Goal: Task Accomplishment & Management: Complete application form

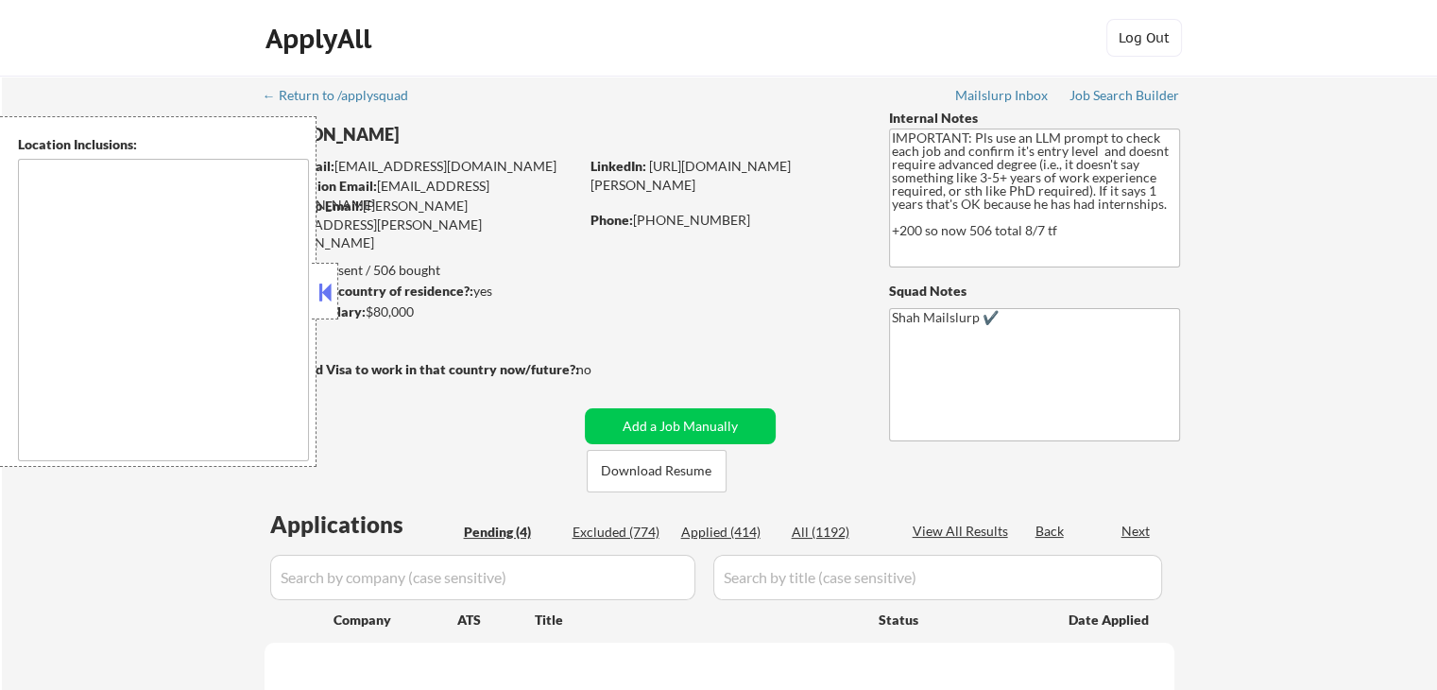
type textarea "[GEOGRAPHIC_DATA], [GEOGRAPHIC_DATA] [GEOGRAPHIC_DATA], [GEOGRAPHIC_DATA] [GEOG…"
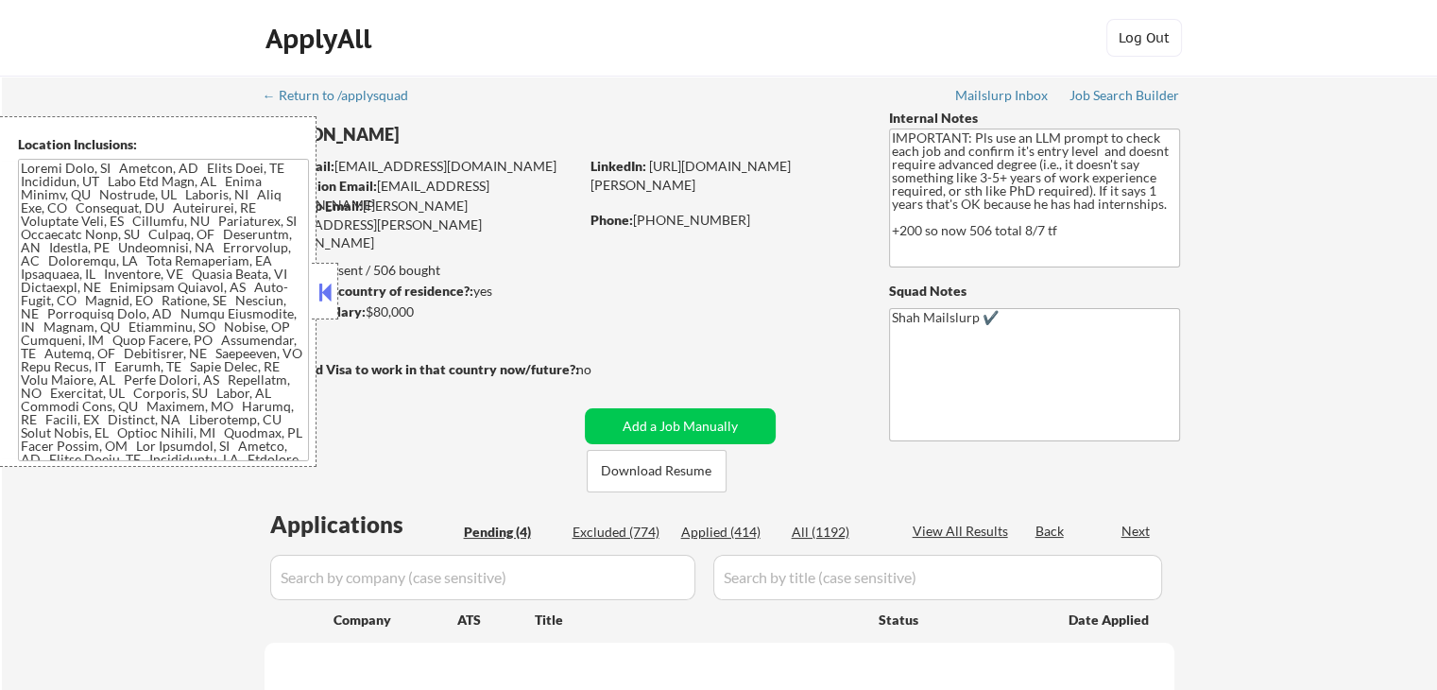
select select ""pending""
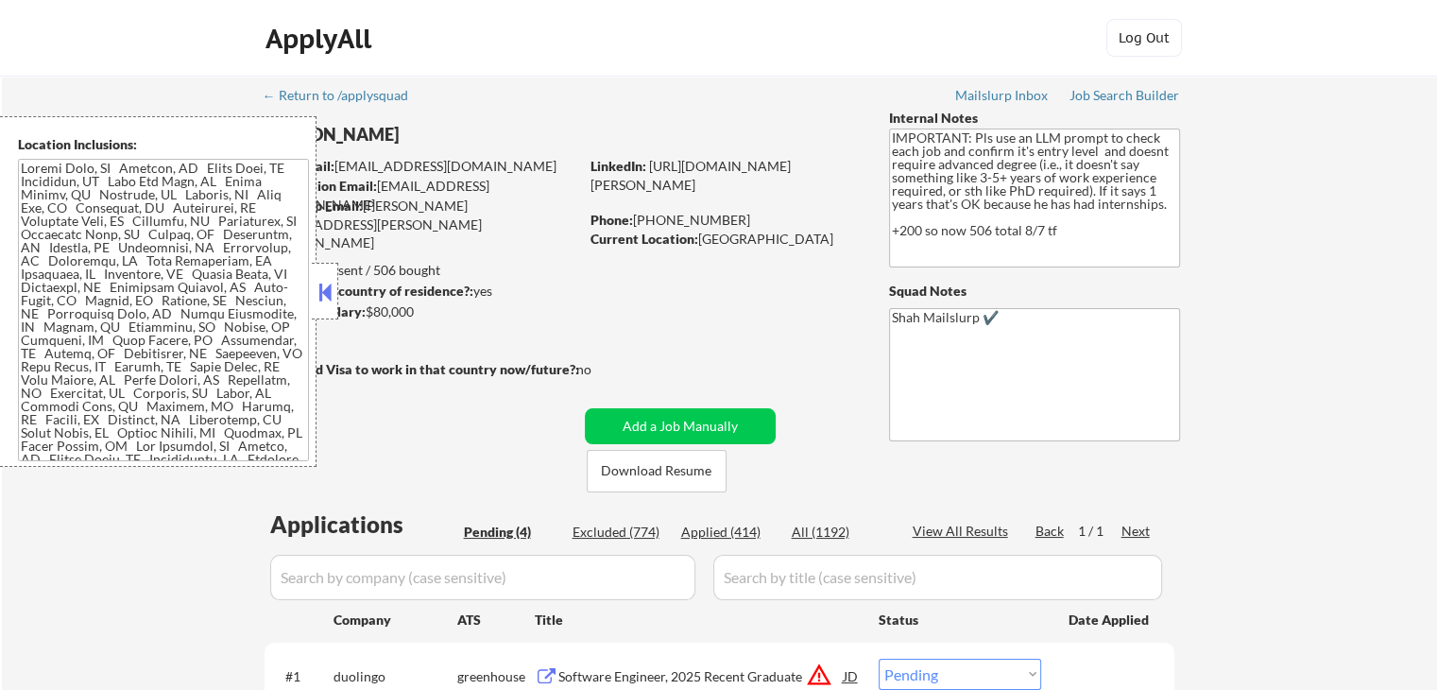
click at [325, 288] on button at bounding box center [325, 292] width 21 height 28
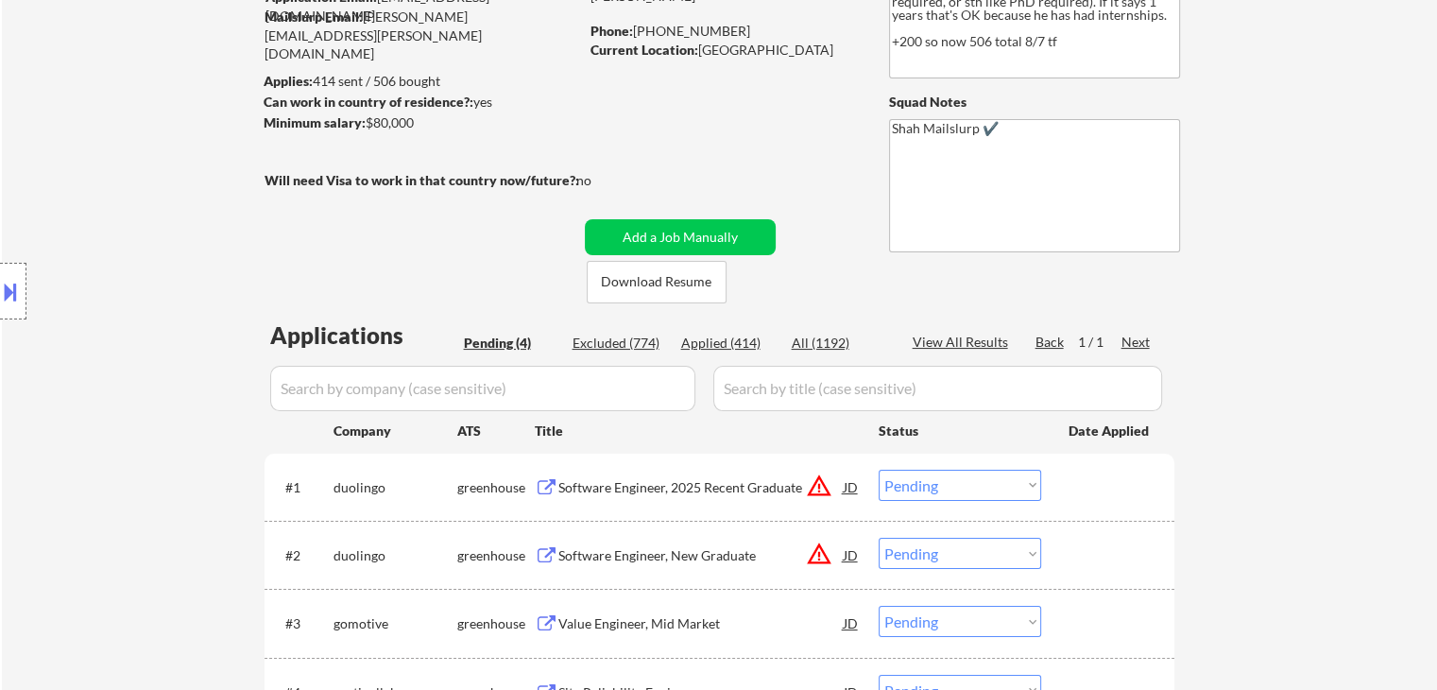
click at [253, 254] on div "Location Inclusions:" at bounding box center [169, 291] width 338 height 351
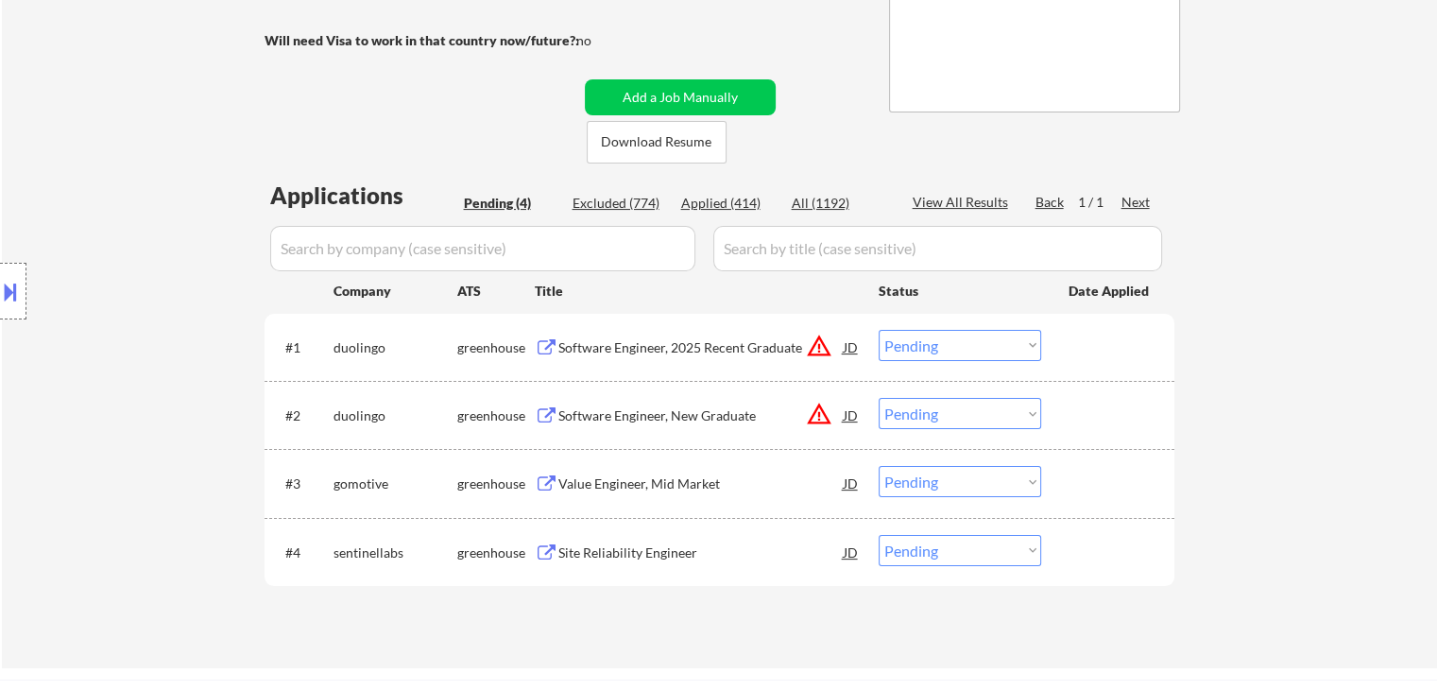
scroll to position [378, 0]
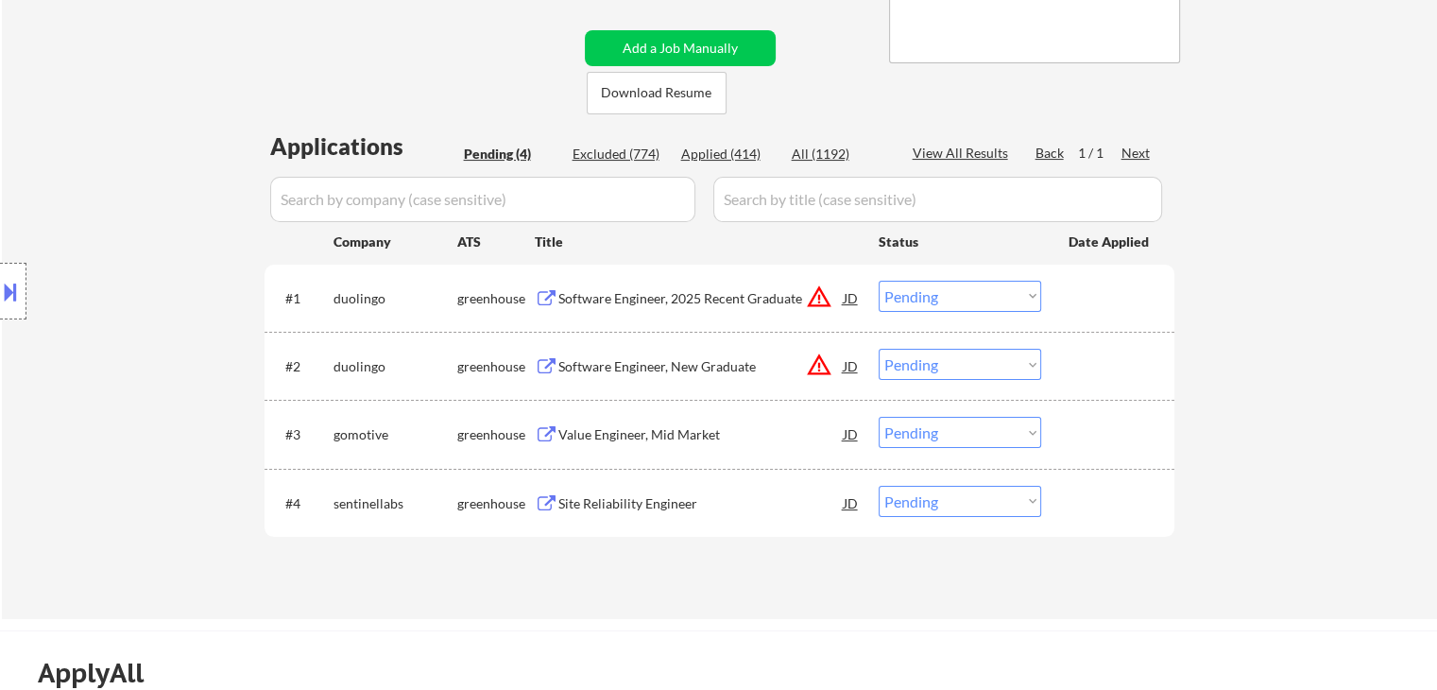
click at [153, 122] on div "Location Inclusions:" at bounding box center [169, 291] width 338 height 351
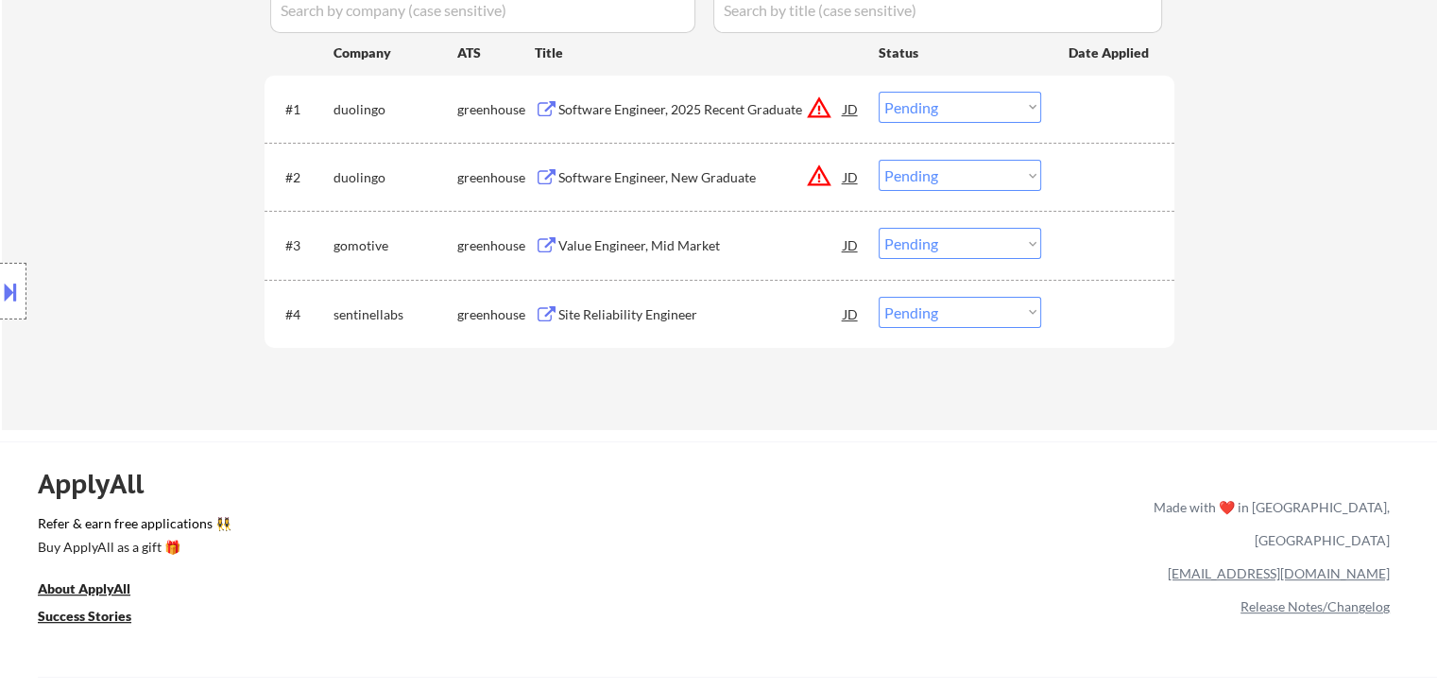
click at [153, 122] on div "Location Inclusions:" at bounding box center [169, 291] width 338 height 351
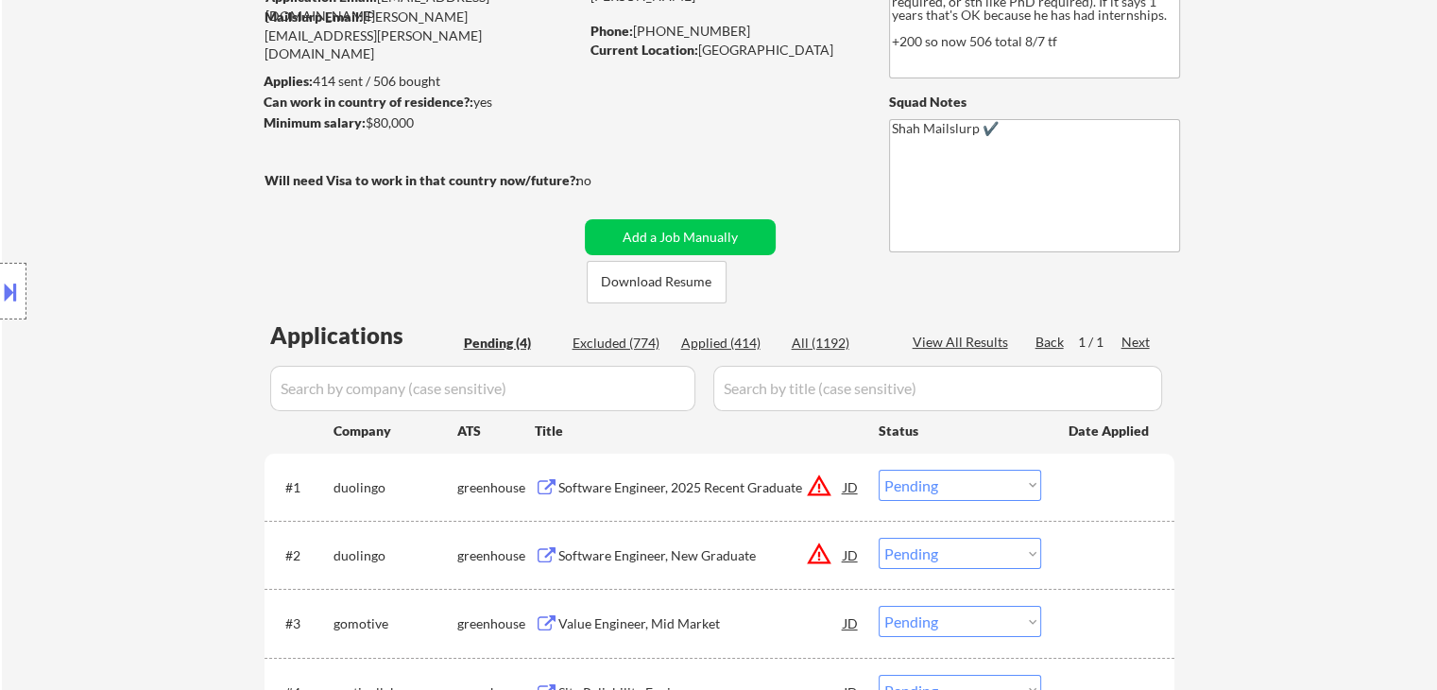
click at [94, 247] on div "Location Inclusions:" at bounding box center [169, 291] width 338 height 351
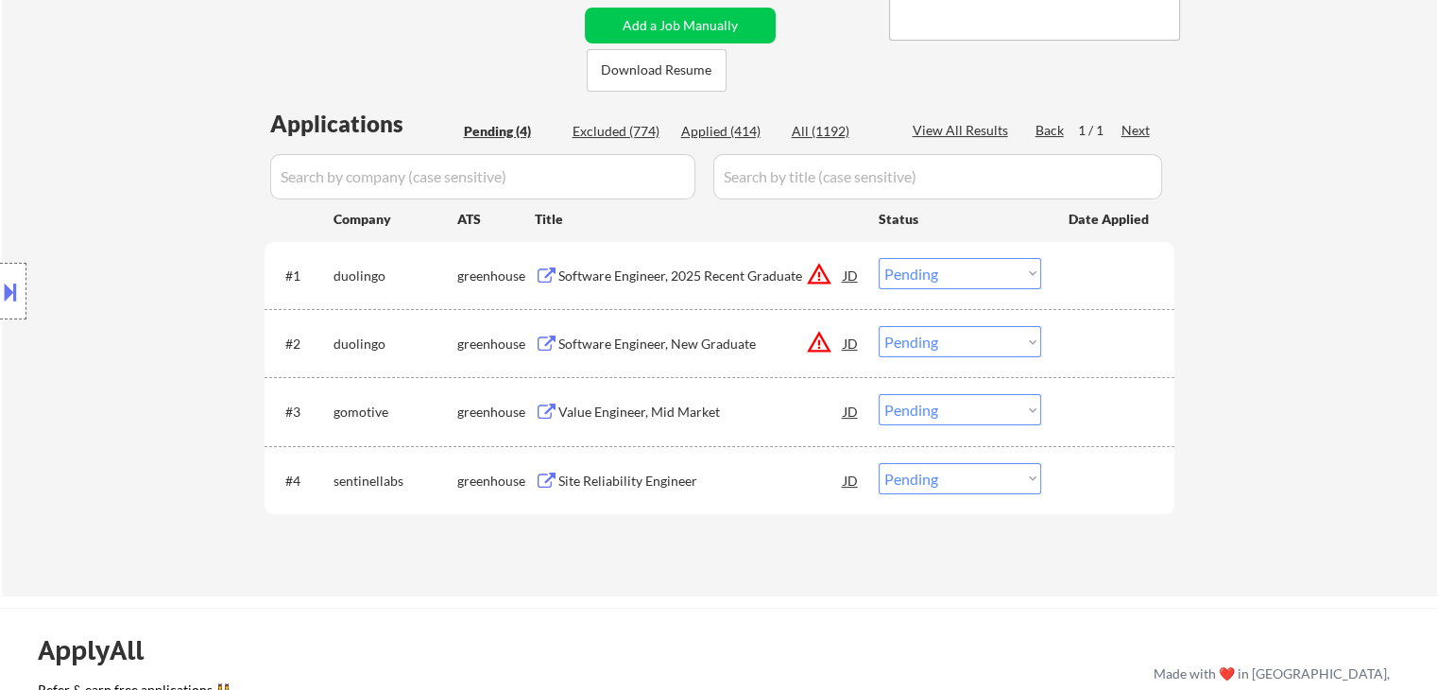
scroll to position [472, 0]
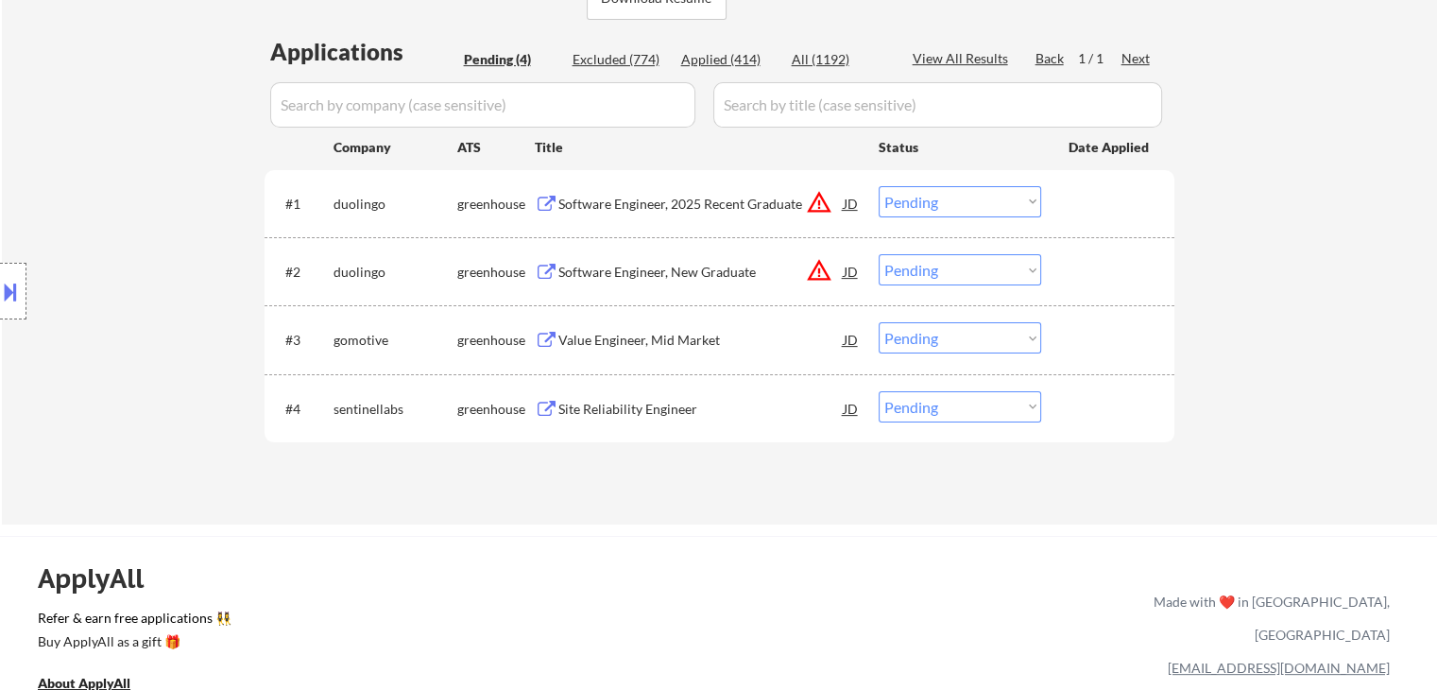
click at [818, 210] on button "warning_amber" at bounding box center [819, 202] width 26 height 26
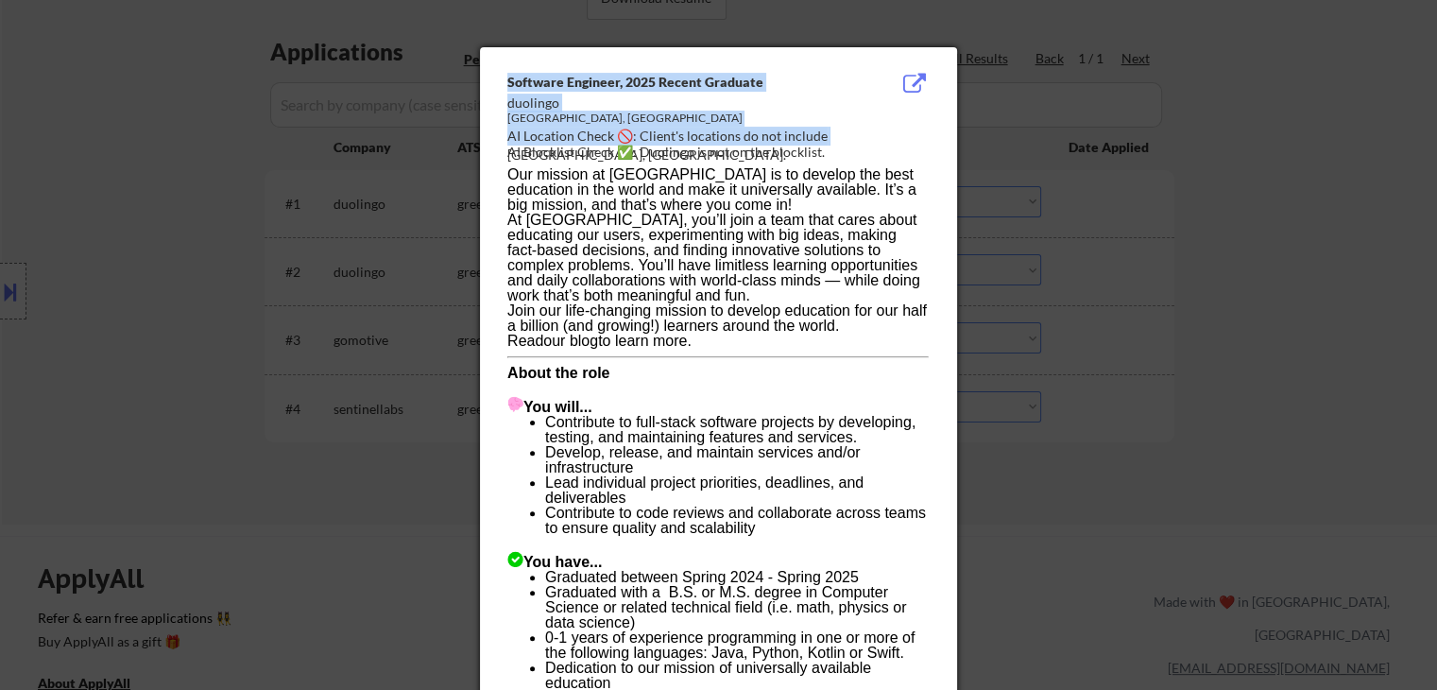
drag, startPoint x: 825, startPoint y: 136, endPoint x: 987, endPoint y: 169, distance: 165.9
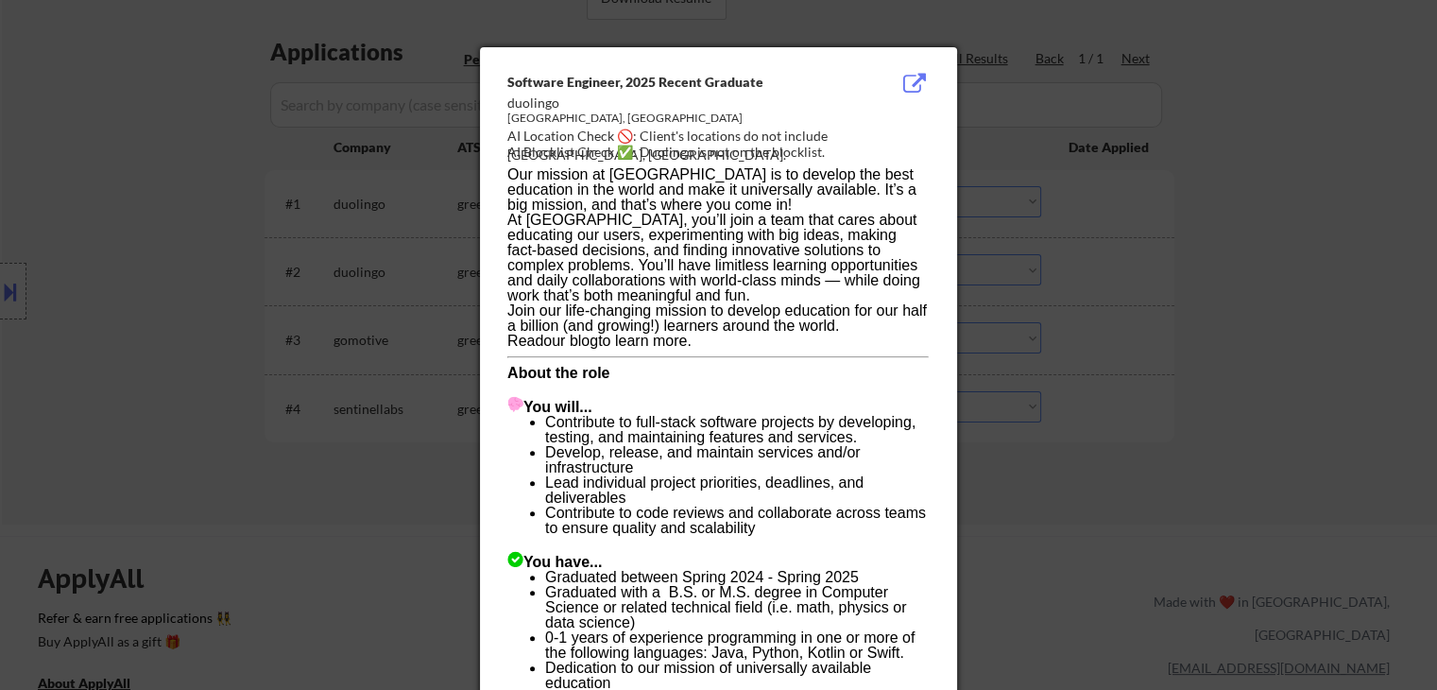
click at [790, 144] on div "AI Blocklist Check ✅: Duolingo is not on the blocklist." at bounding box center [722, 152] width 430 height 19
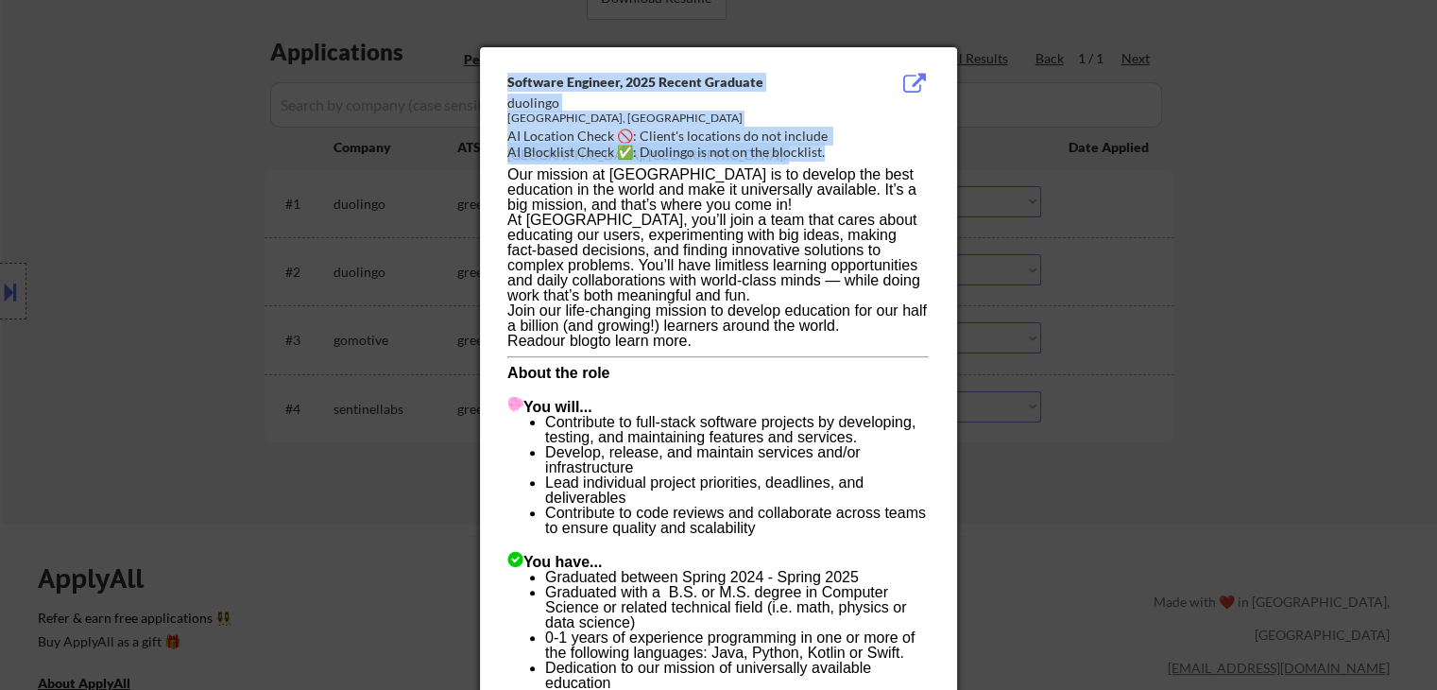
drag, startPoint x: 818, startPoint y: 152, endPoint x: 429, endPoint y: 131, distance: 389.9
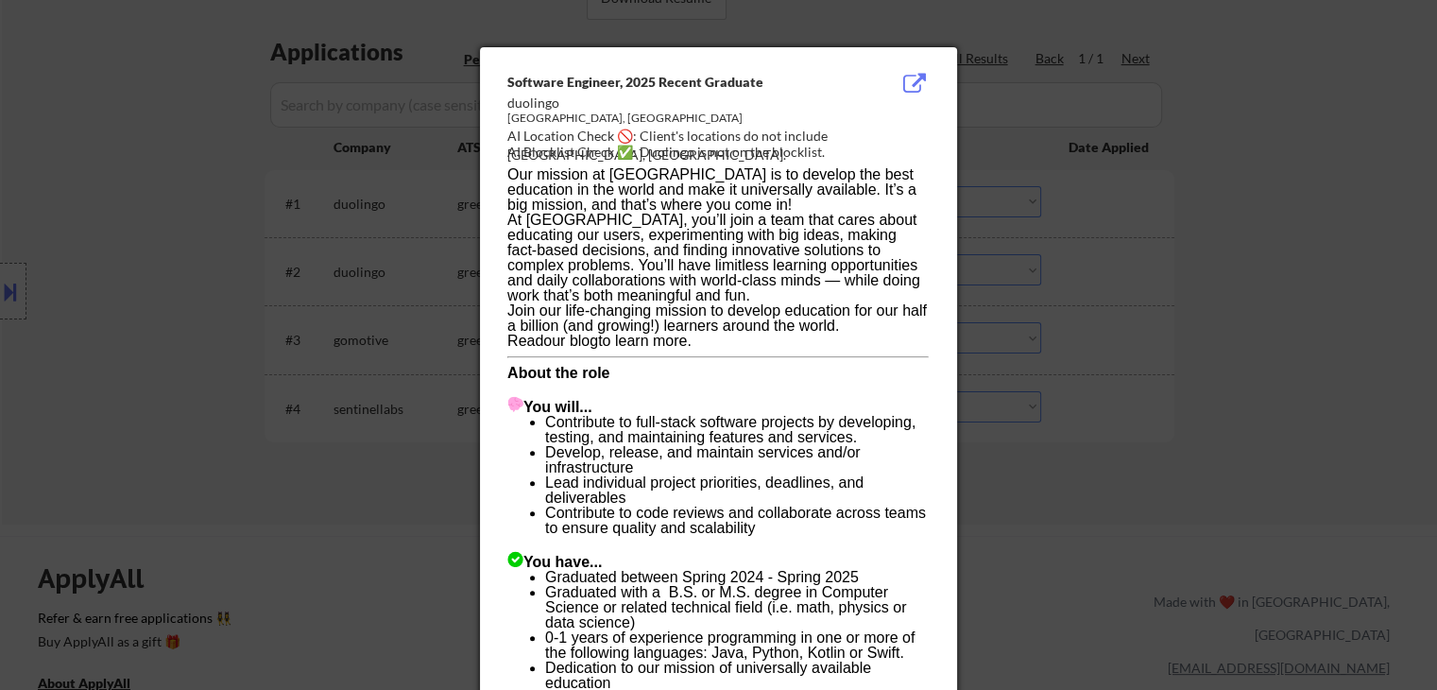
click at [878, 282] on p "At [GEOGRAPHIC_DATA], you’ll join a team that cares about educating our users, …" at bounding box center [717, 258] width 421 height 91
click at [1352, 220] on div at bounding box center [718, 345] width 1437 height 690
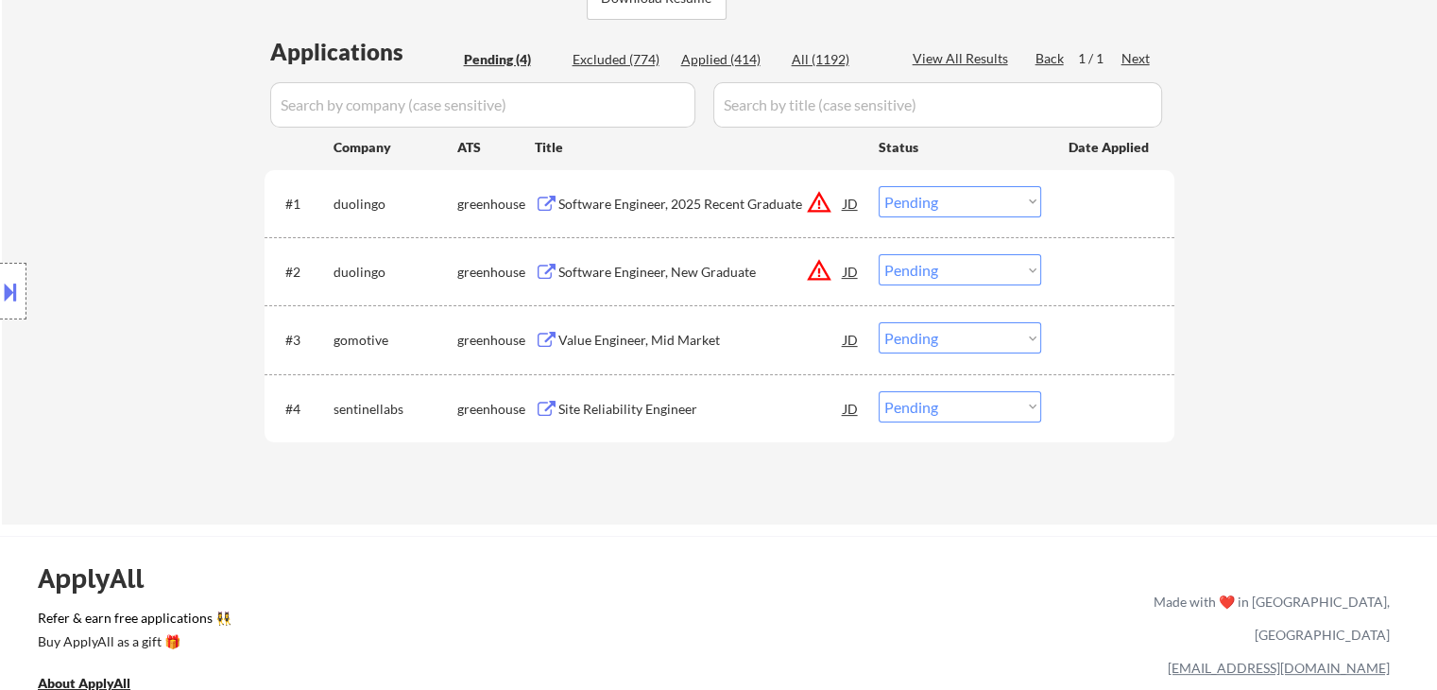
scroll to position [0, 0]
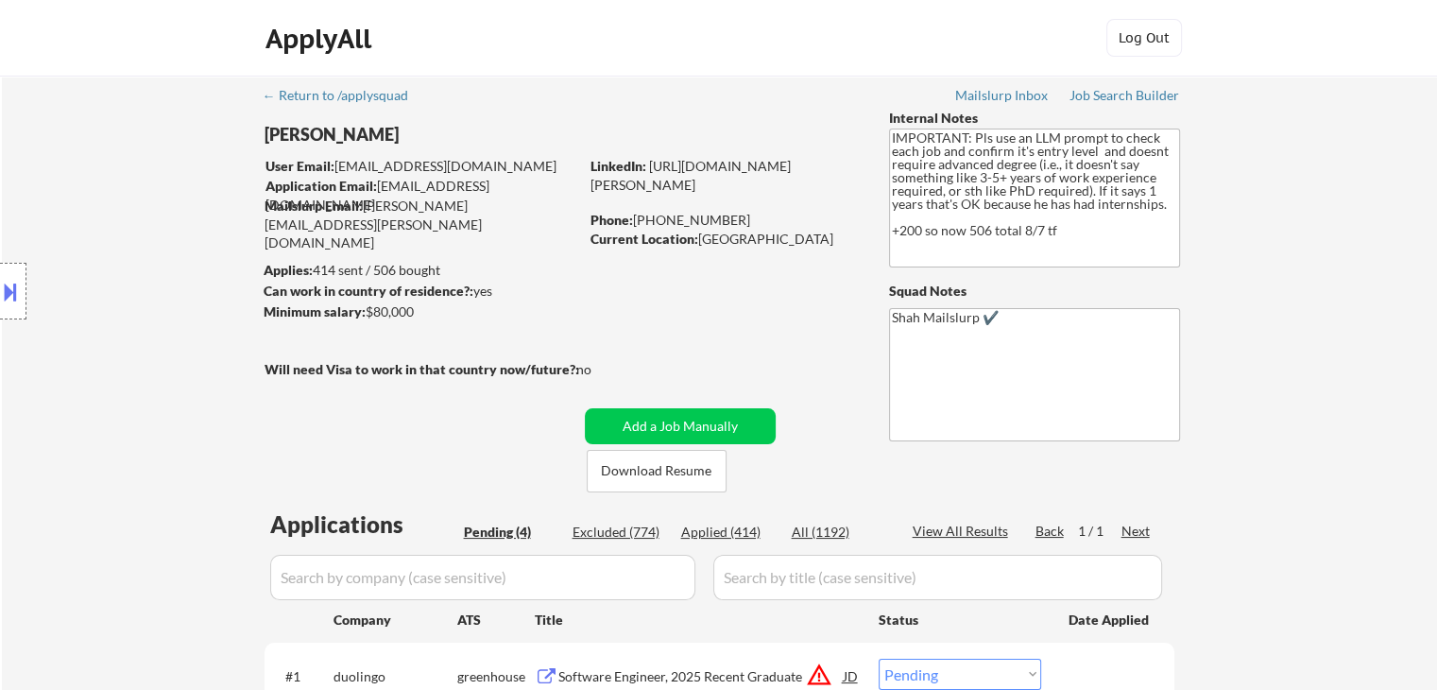
click at [0, 298] on button at bounding box center [10, 291] width 21 height 31
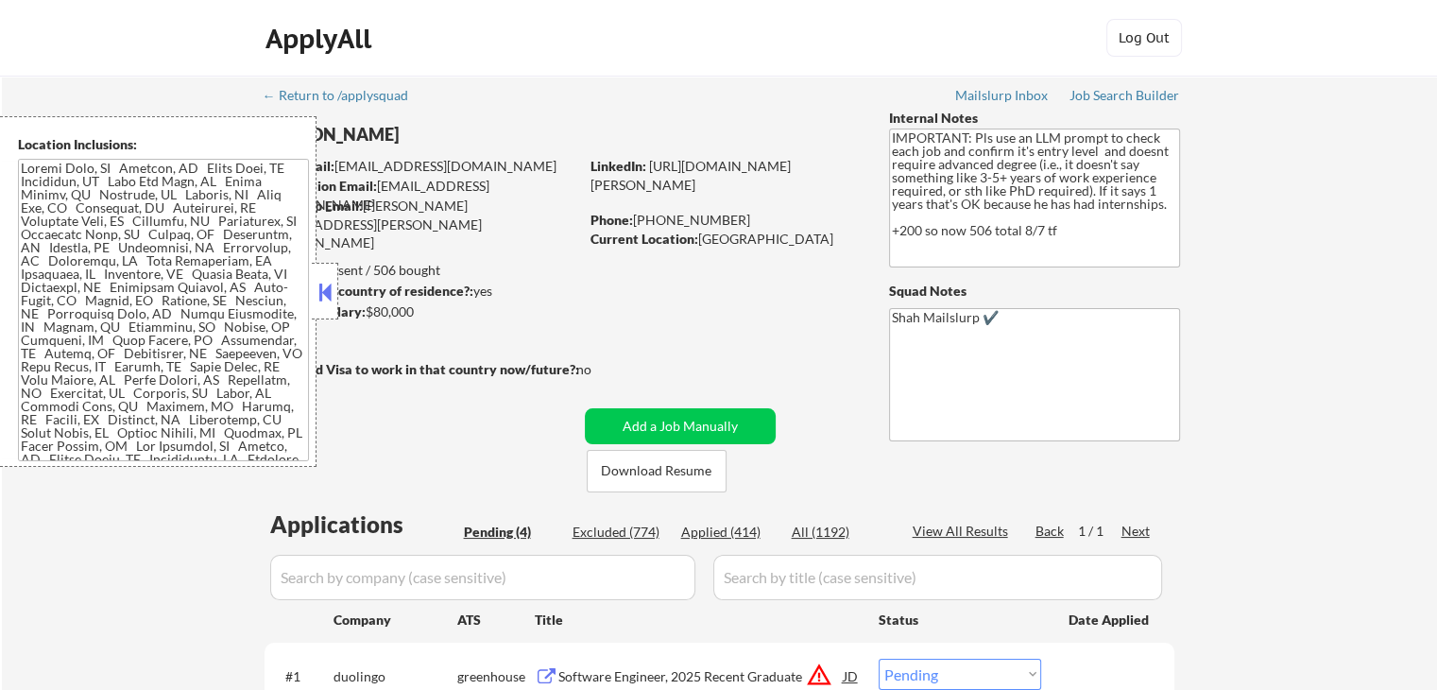
click at [202, 296] on textarea at bounding box center [163, 310] width 291 height 302
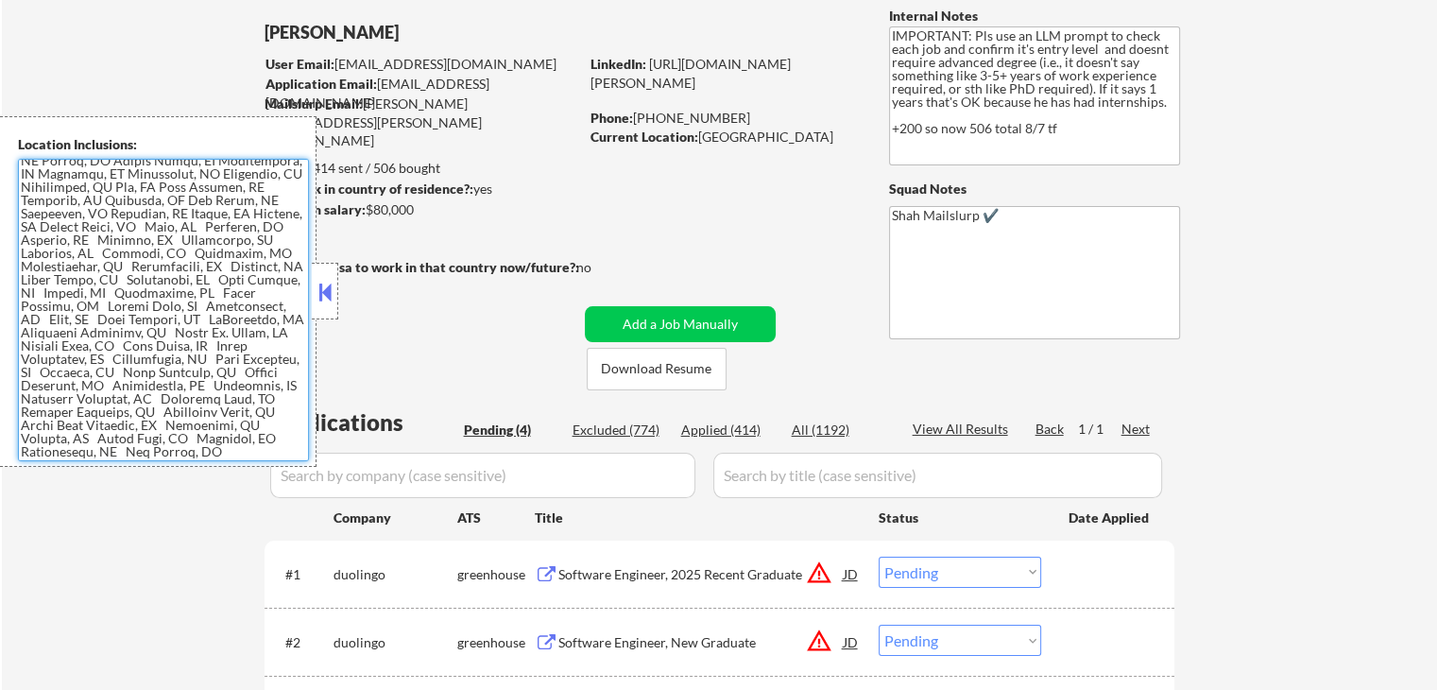
scroll to position [189, 0]
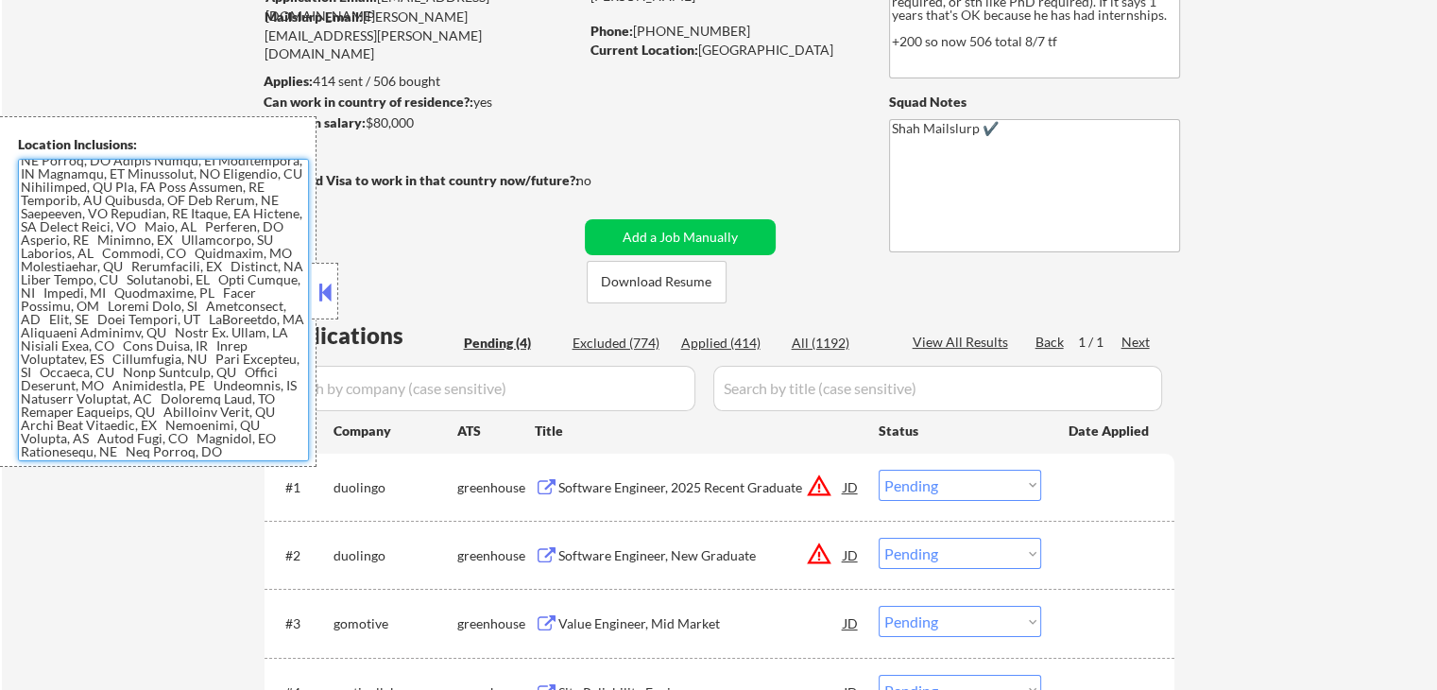
click at [816, 500] on div "Software Engineer, 2025 Recent Graduate" at bounding box center [700, 487] width 285 height 34
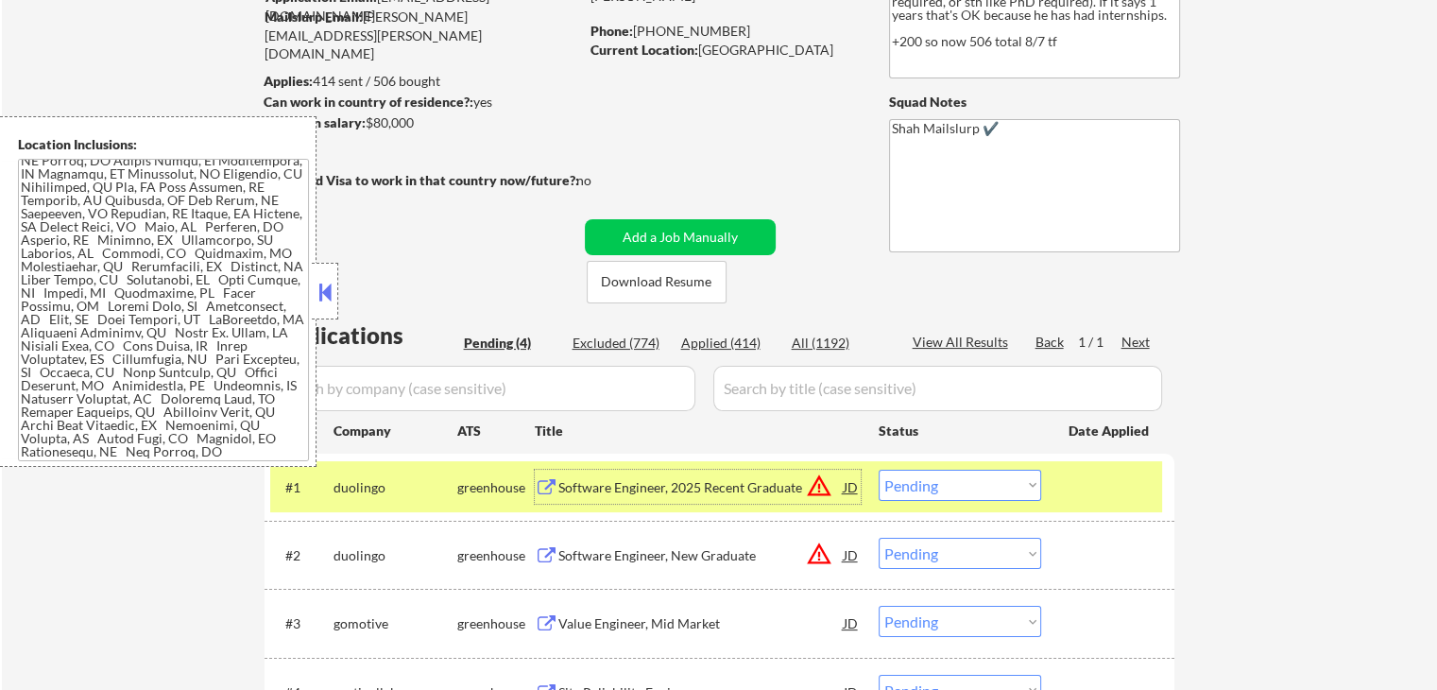
click at [815, 493] on button "warning_amber" at bounding box center [819, 485] width 26 height 26
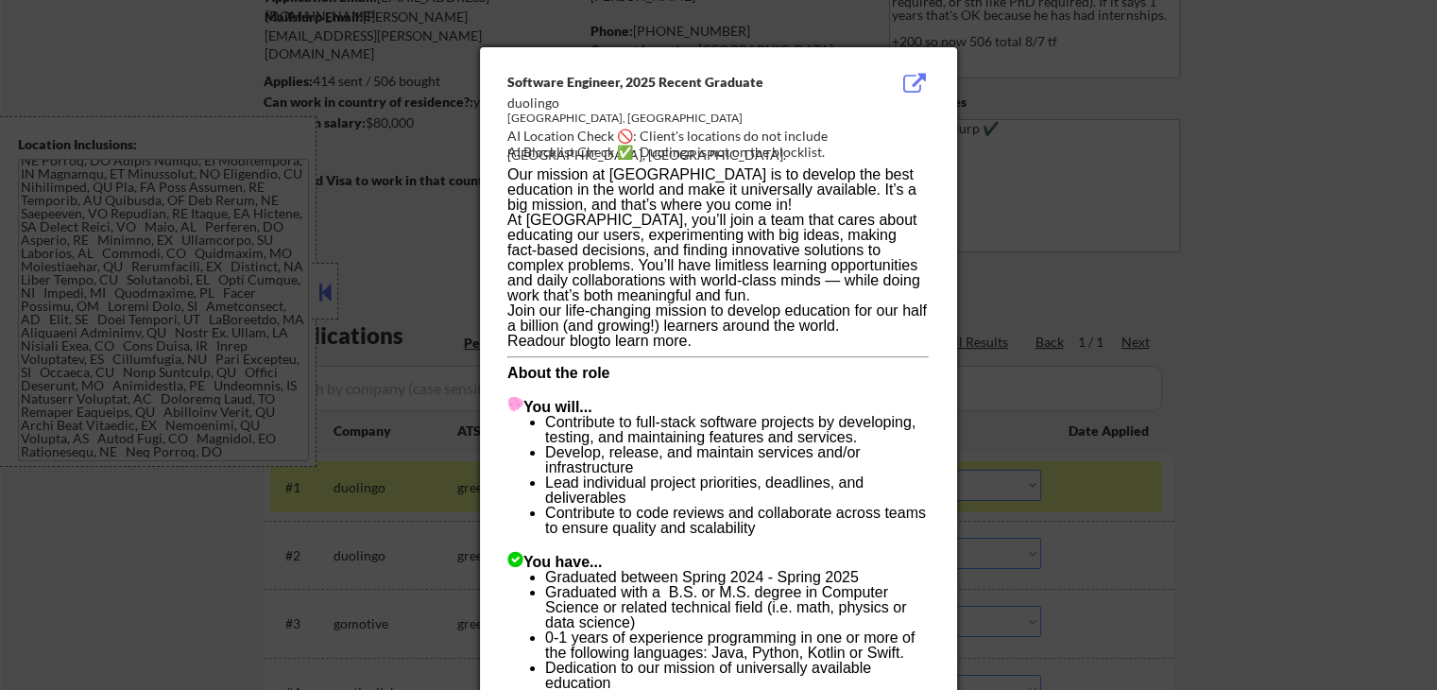
click at [1205, 194] on div at bounding box center [718, 345] width 1437 height 690
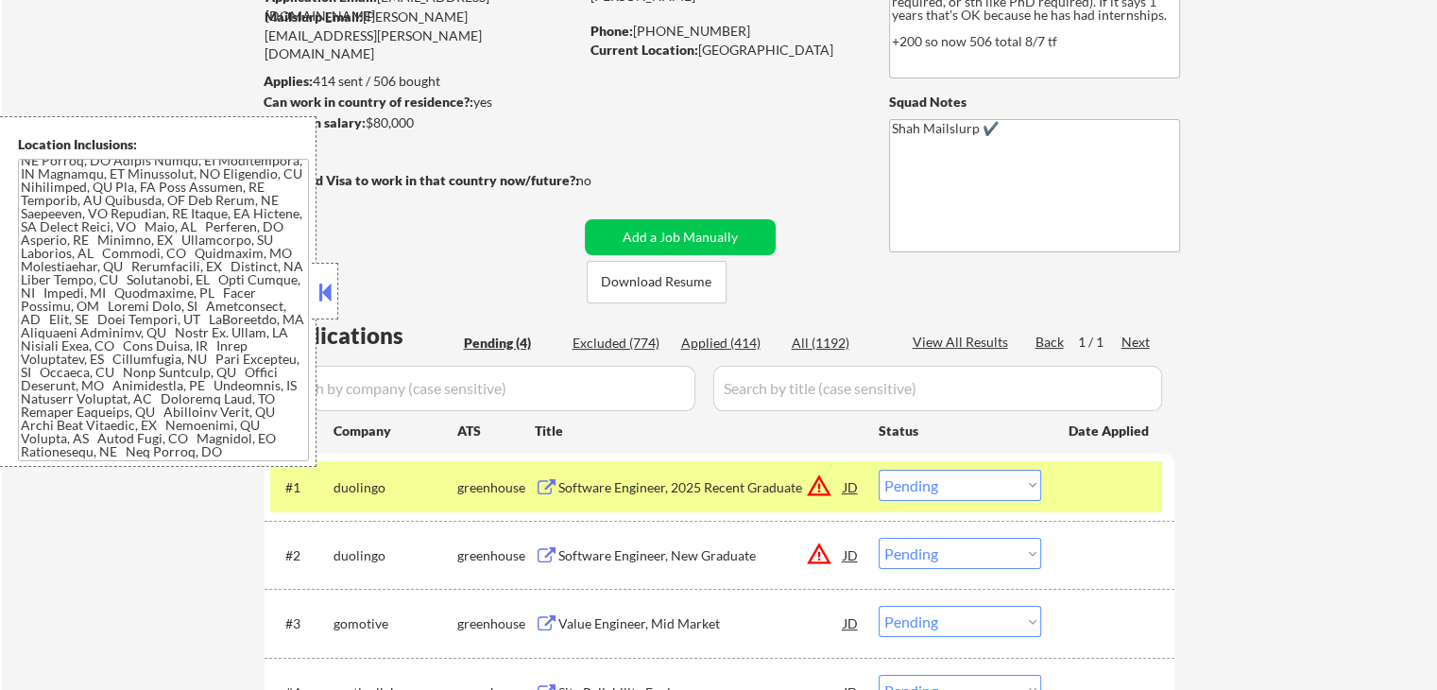
click at [324, 292] on button at bounding box center [325, 292] width 21 height 28
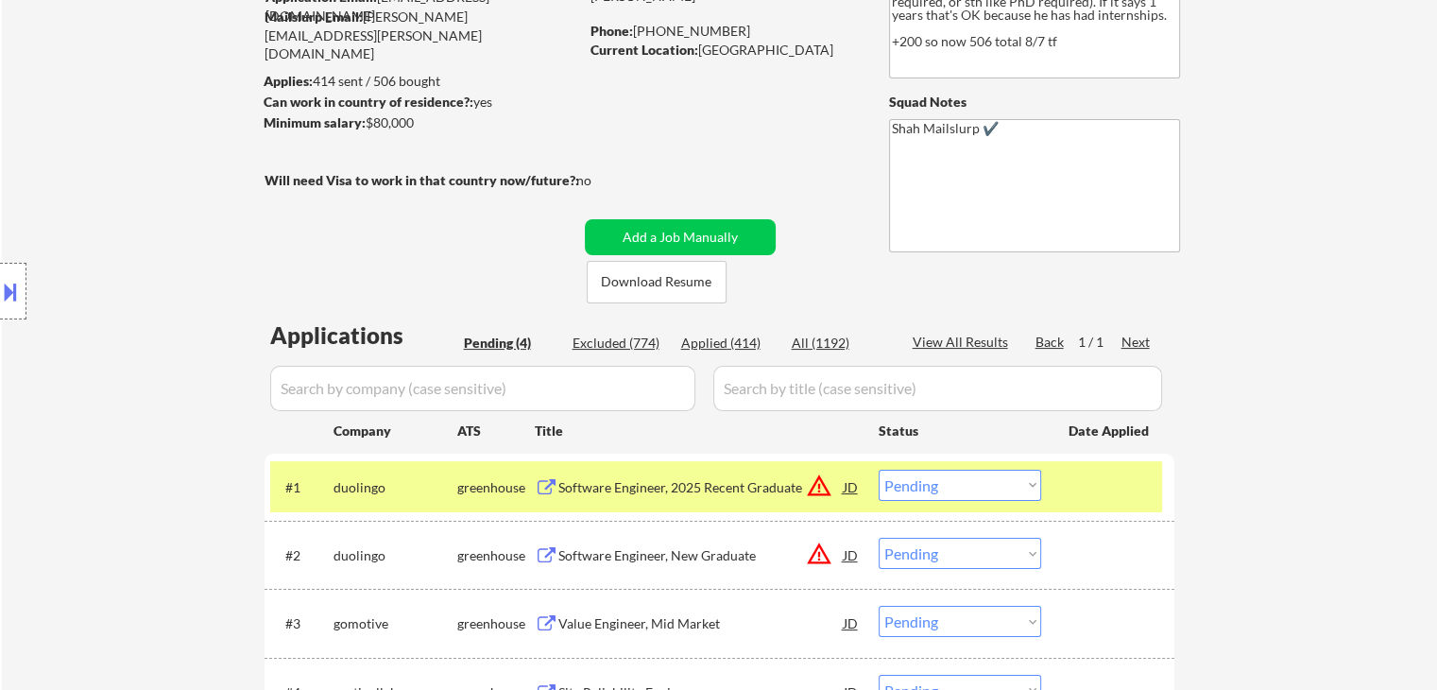
click at [0, 281] on button at bounding box center [10, 291] width 21 height 31
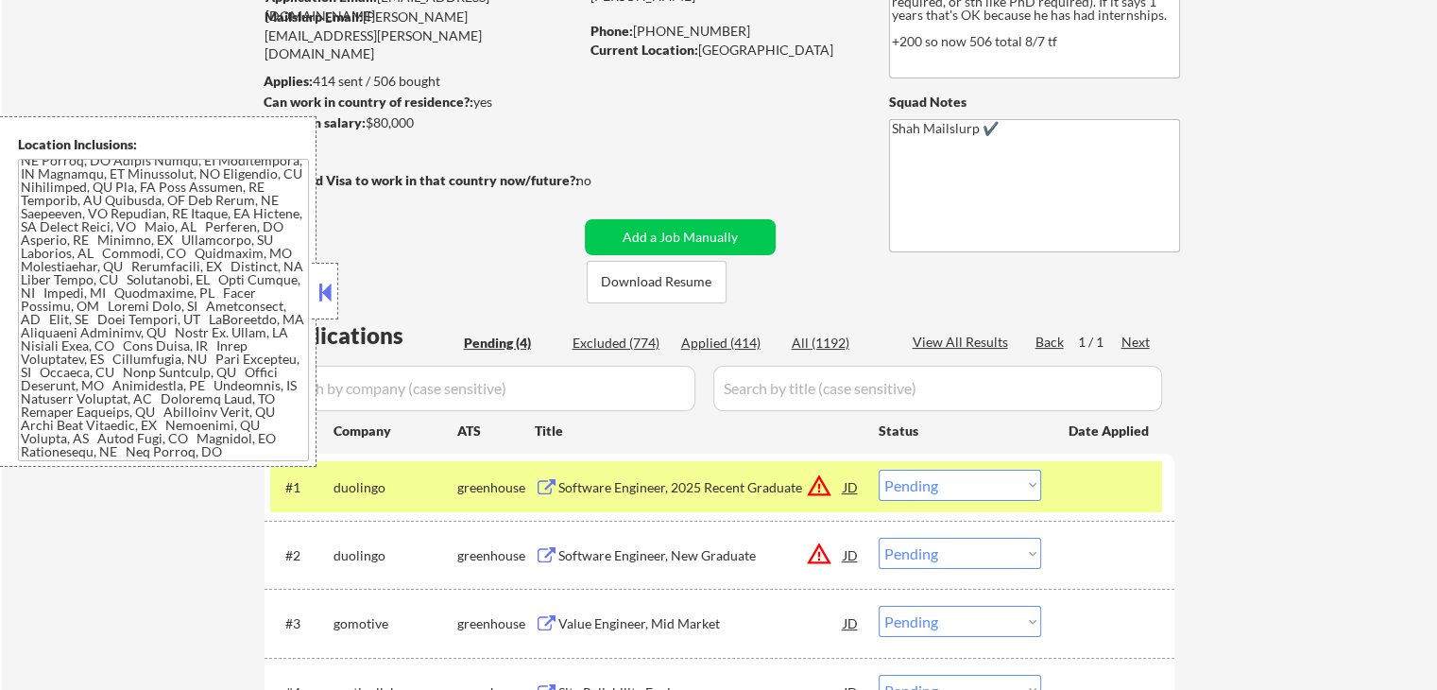
click at [320, 293] on button at bounding box center [325, 292] width 21 height 28
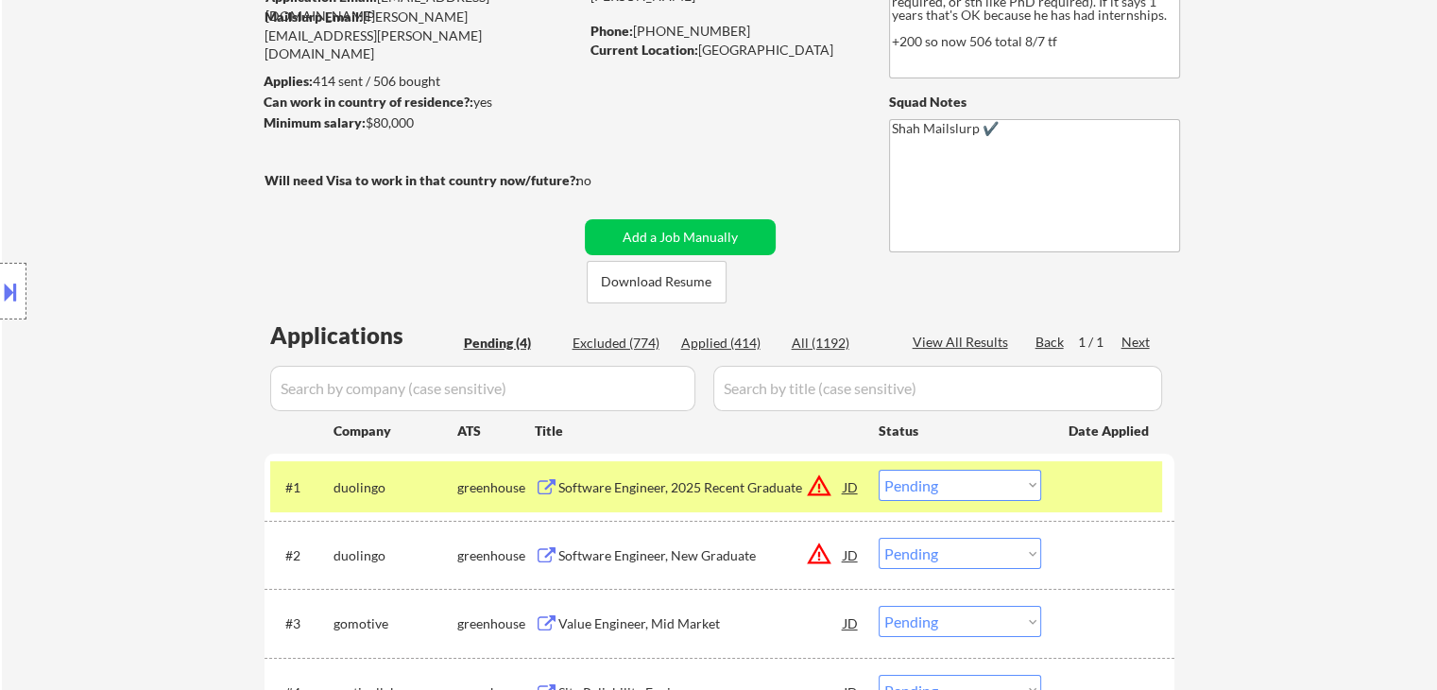
click at [425, 224] on div "← Return to /applysquad Mailslurp Inbox Job Search Builder [PERSON_NAME] User E…" at bounding box center [720, 340] width 943 height 906
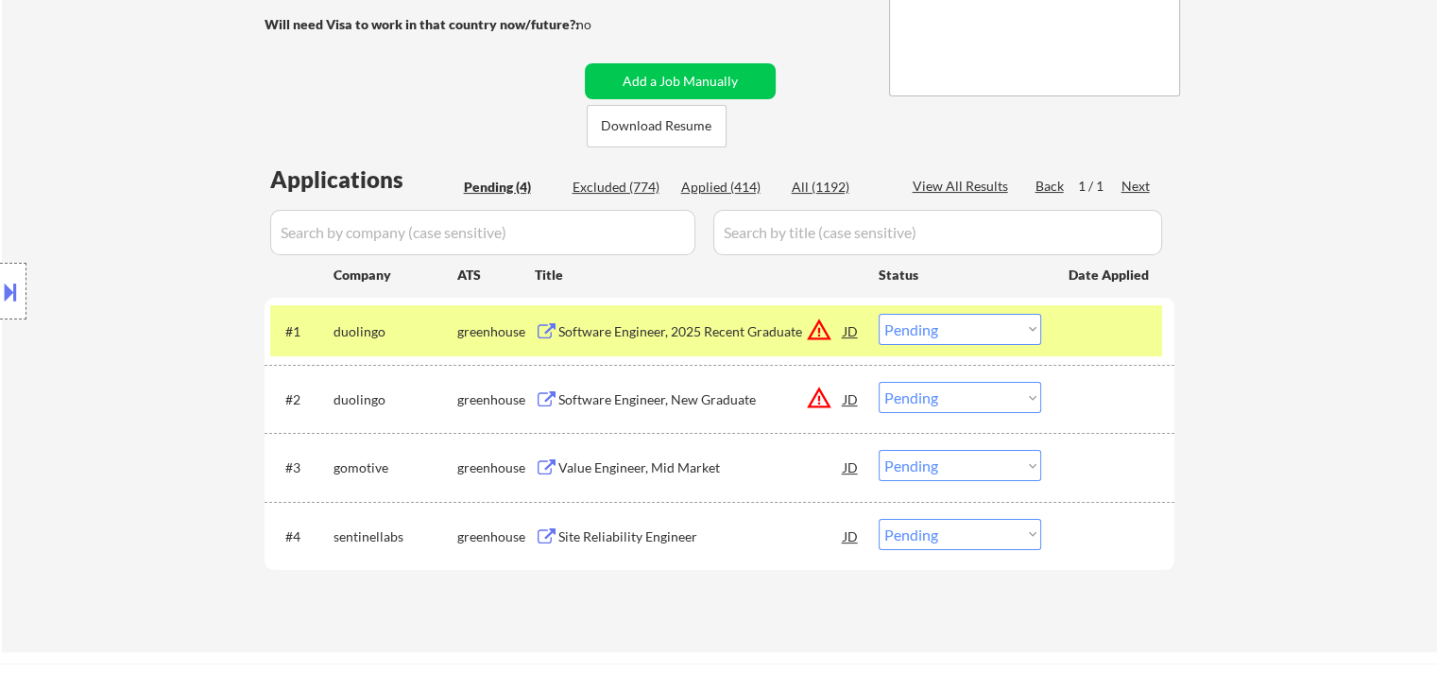
scroll to position [378, 0]
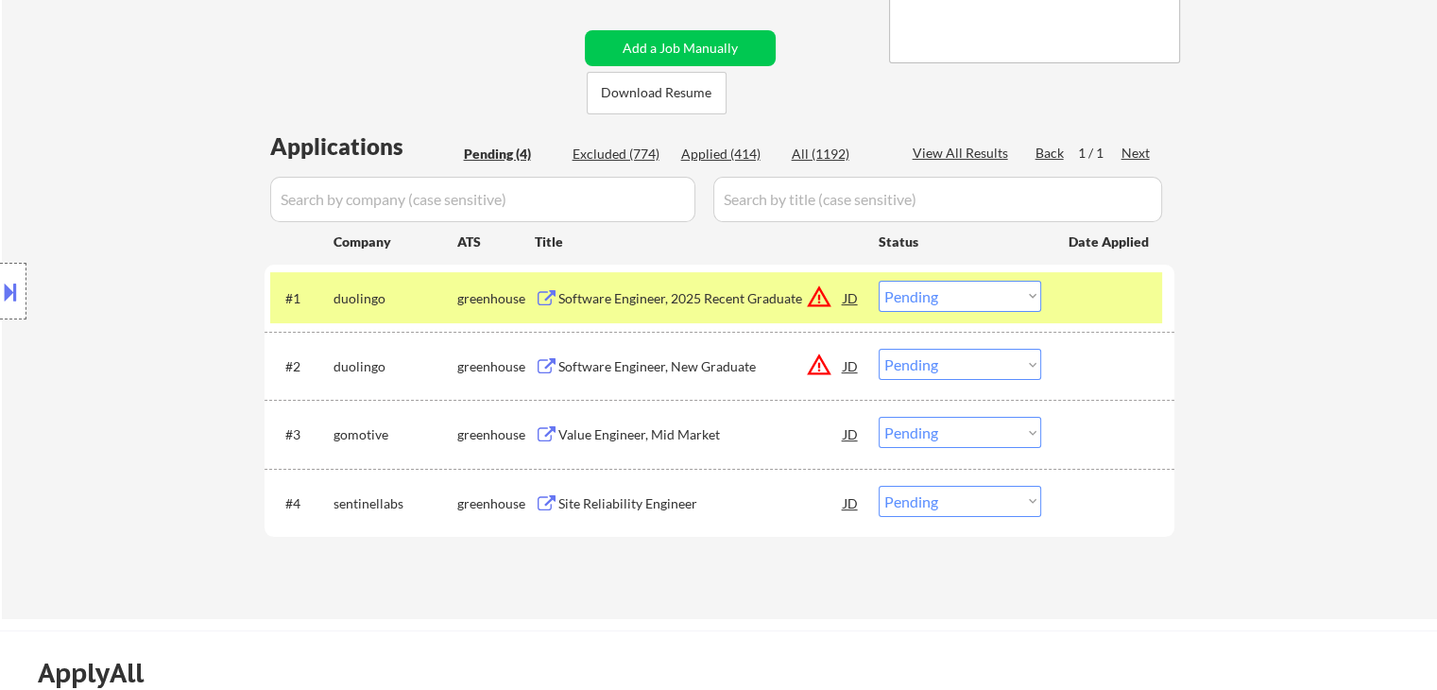
click at [225, 311] on div "Location Inclusions:" at bounding box center [169, 291] width 338 height 351
click at [623, 428] on div "Value Engineer, Mid Market" at bounding box center [700, 434] width 285 height 19
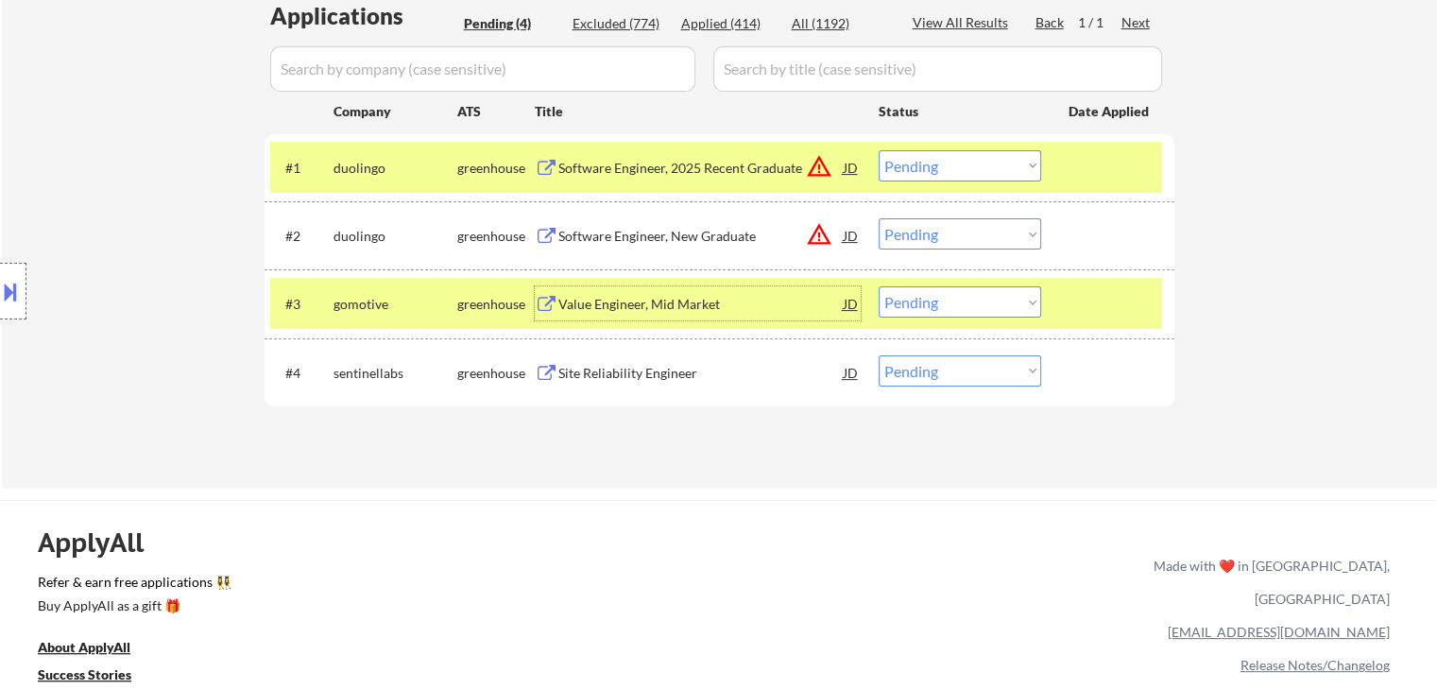
scroll to position [567, 0]
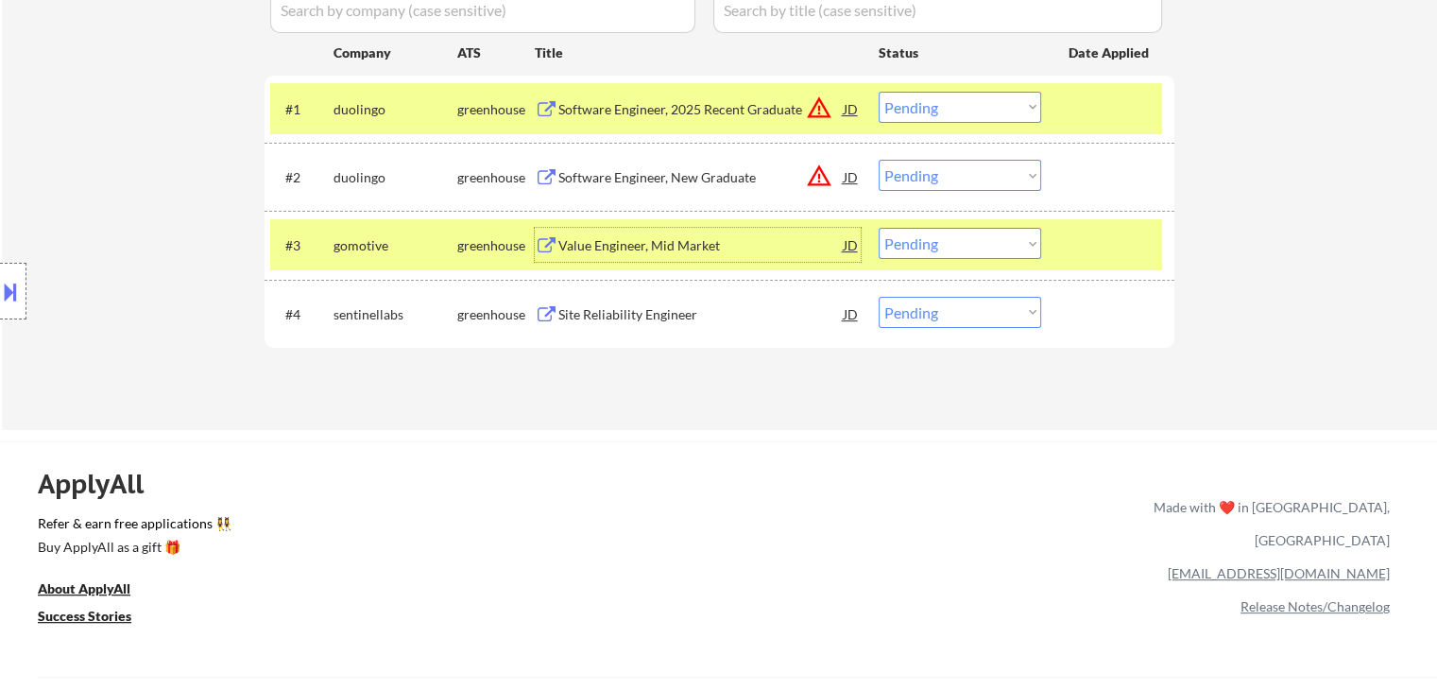
click at [592, 312] on div "Site Reliability Engineer" at bounding box center [700, 314] width 285 height 19
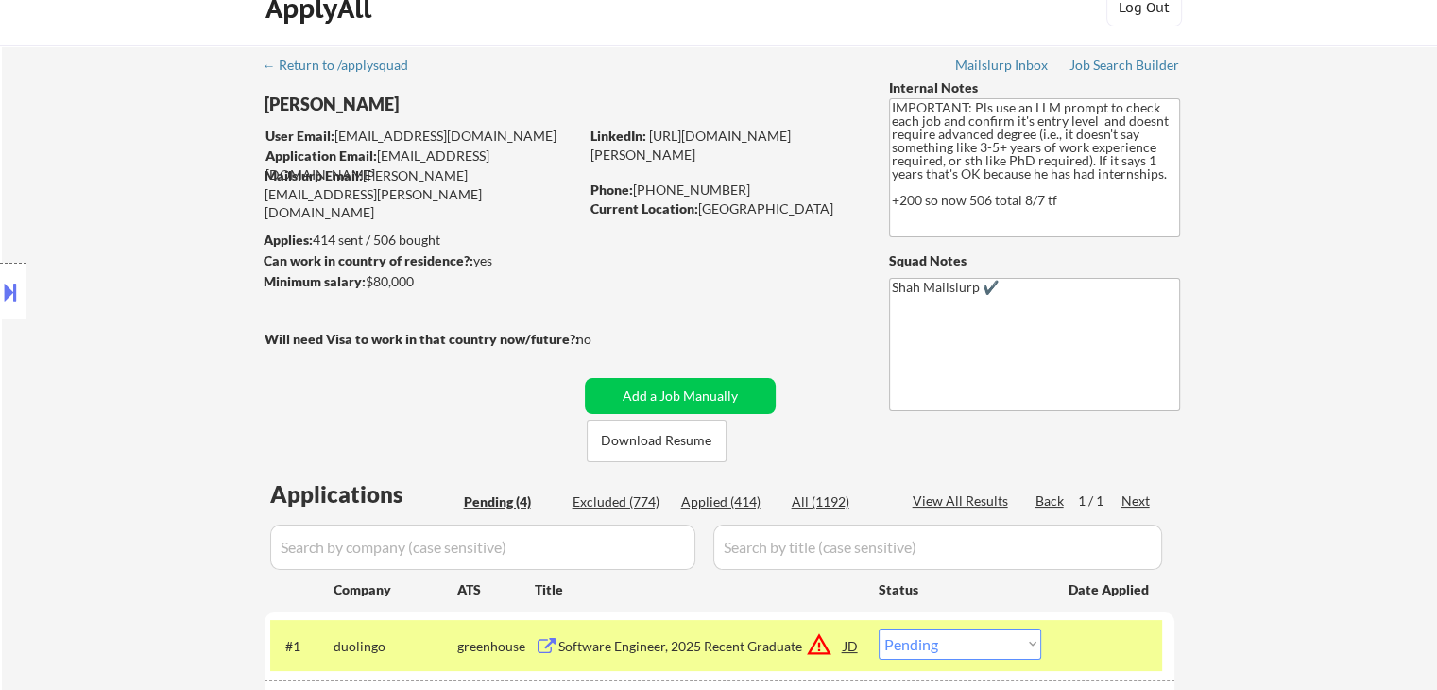
scroll to position [0, 0]
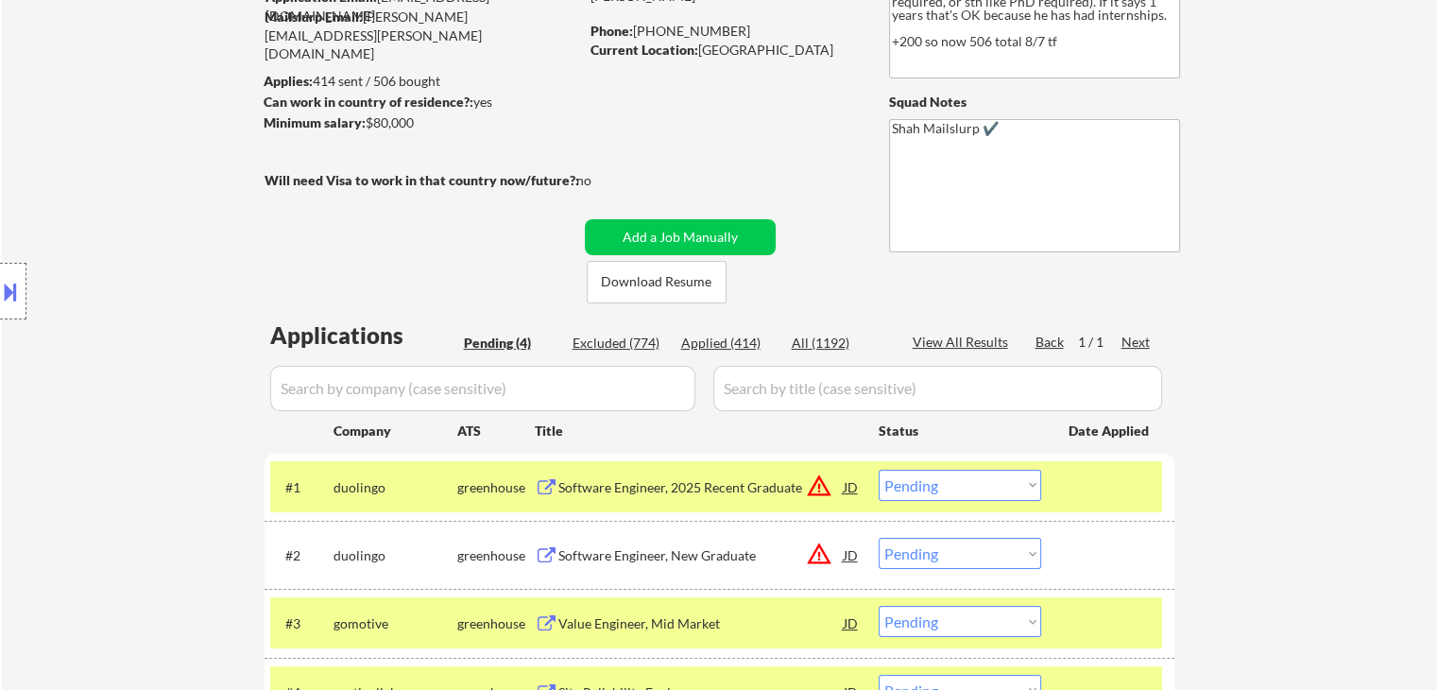
click at [201, 292] on div "Location Inclusions:" at bounding box center [169, 291] width 338 height 351
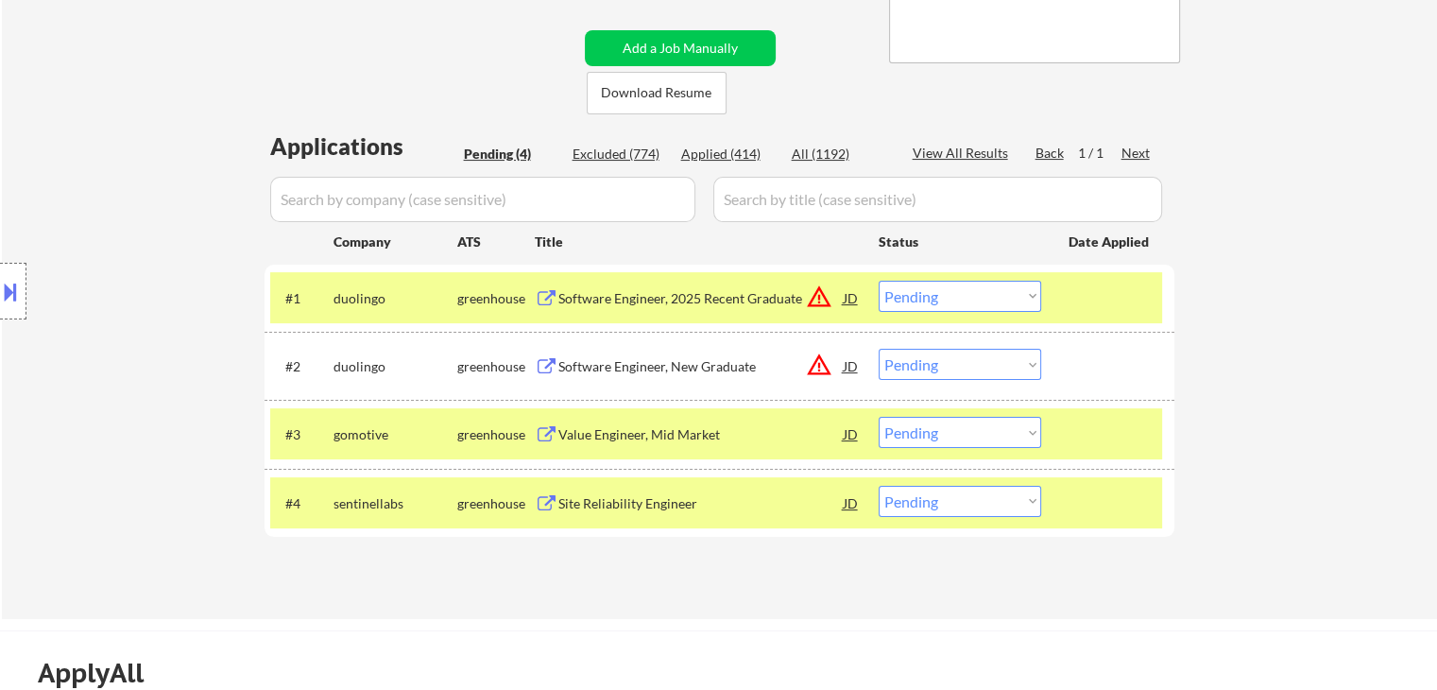
click at [68, 293] on div "Location Inclusions:" at bounding box center [169, 291] width 338 height 351
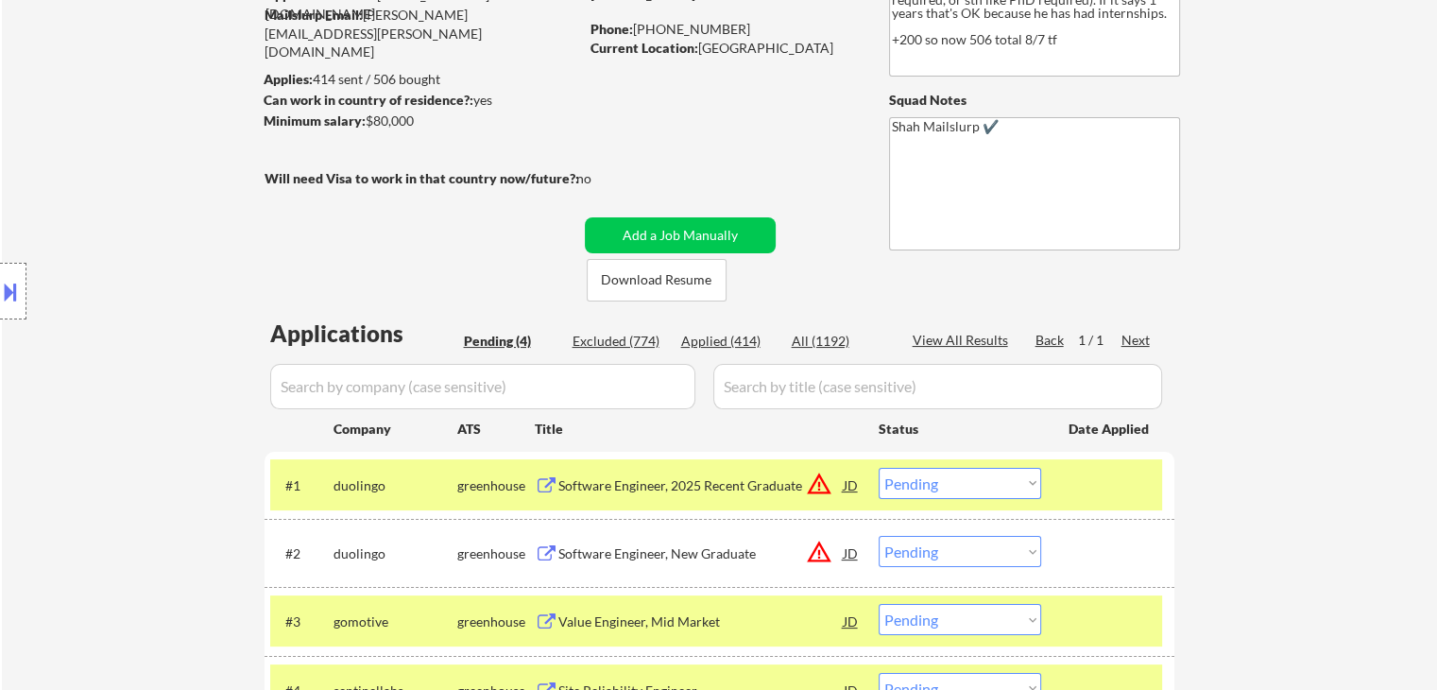
scroll to position [94, 0]
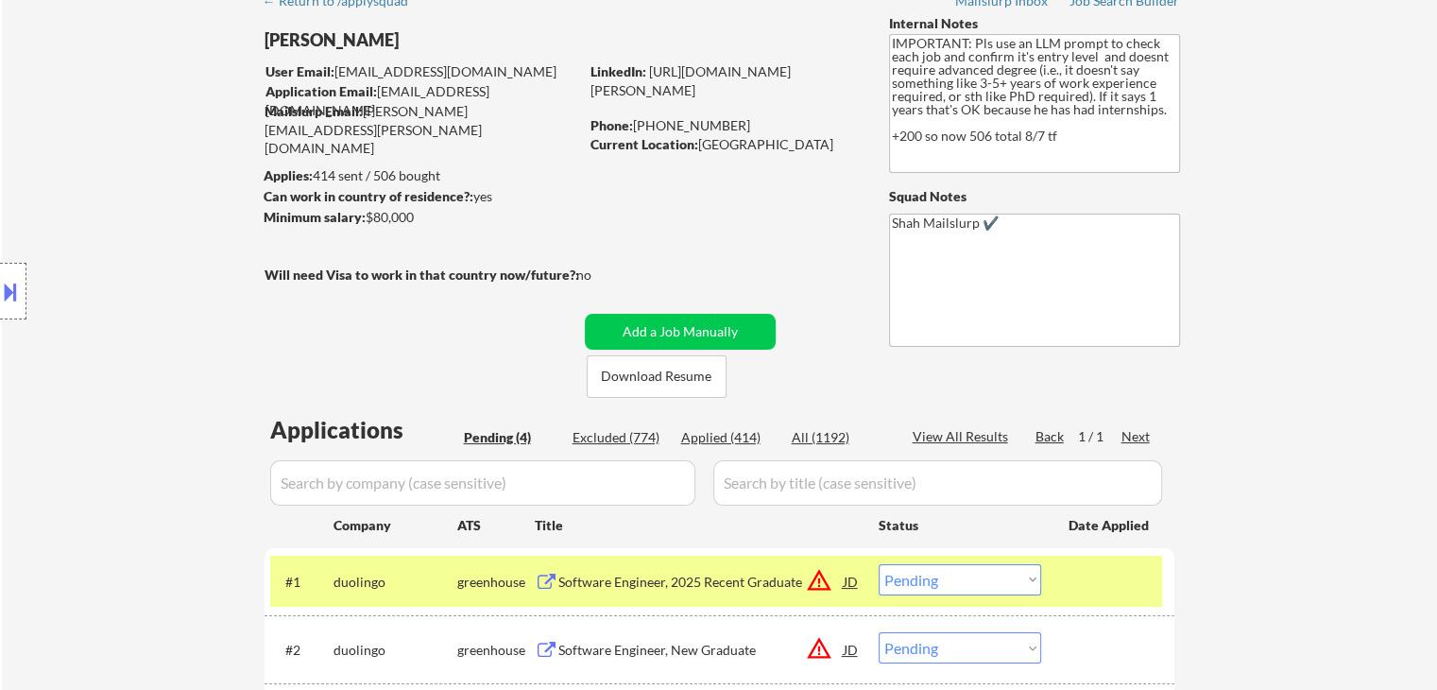
click at [169, 179] on div "Location Inclusions:" at bounding box center [169, 291] width 338 height 351
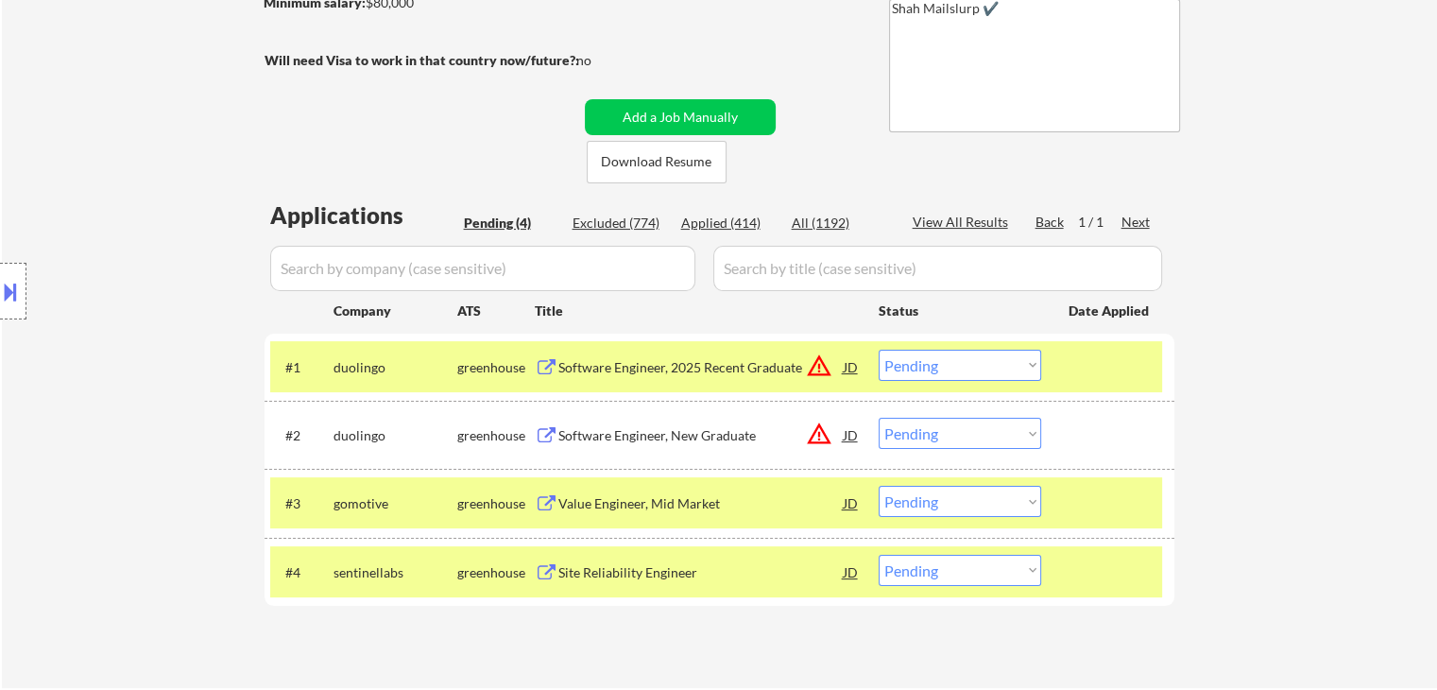
scroll to position [378, 0]
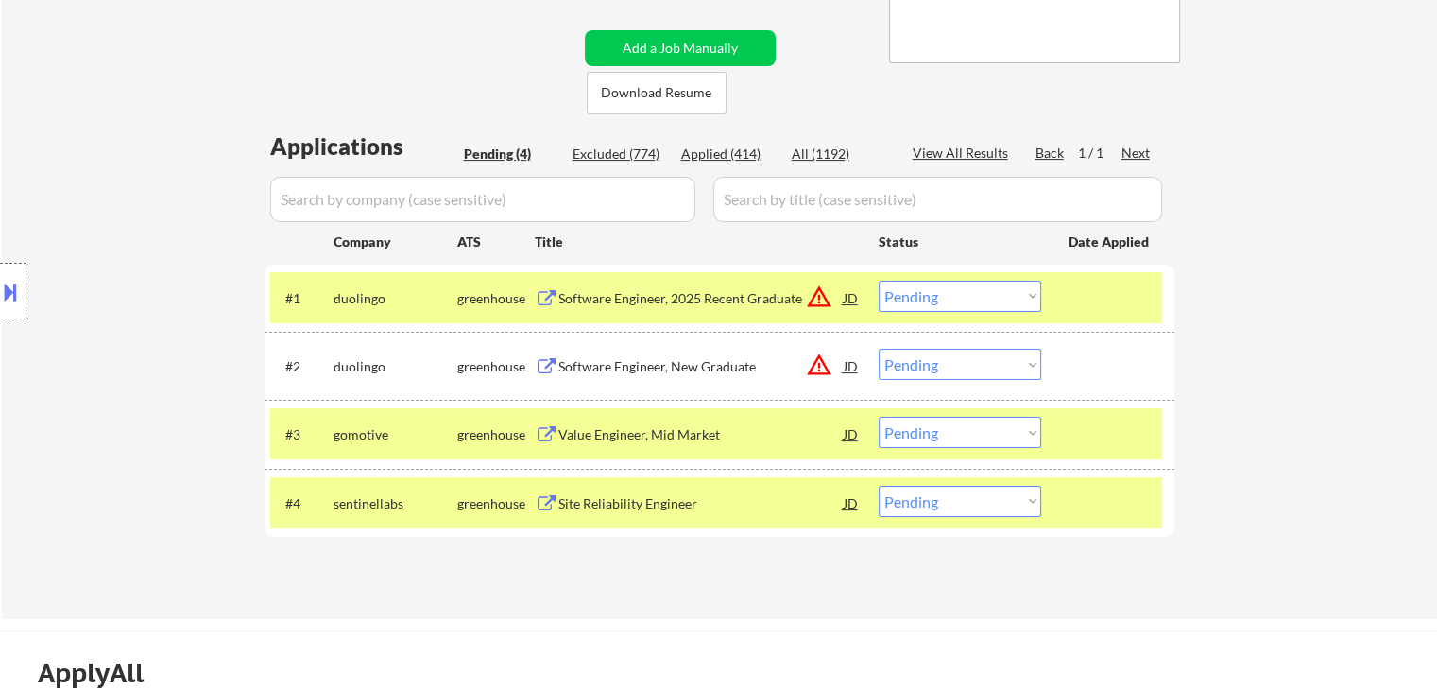
click at [1296, 470] on div "← Return to /applysquad Mailslurp Inbox Job Search Builder [PERSON_NAME] User E…" at bounding box center [719, 158] width 1435 height 921
drag, startPoint x: 112, startPoint y: 175, endPoint x: 614, endPoint y: 33, distance: 522.3
click at [112, 175] on div "Location Inclusions:" at bounding box center [169, 291] width 338 height 351
